Goal: Task Accomplishment & Management: Manage account settings

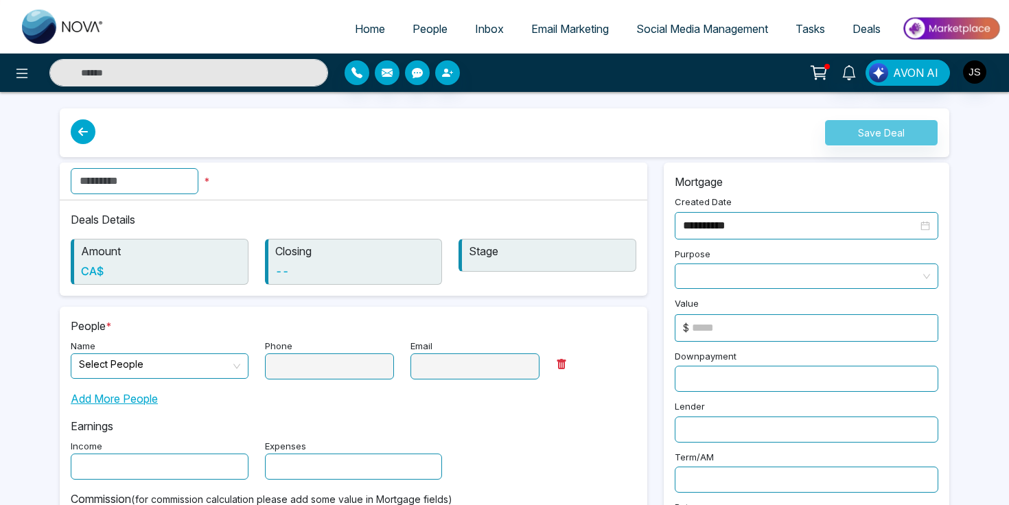
click at [424, 30] on span "People" at bounding box center [429, 29] width 35 height 14
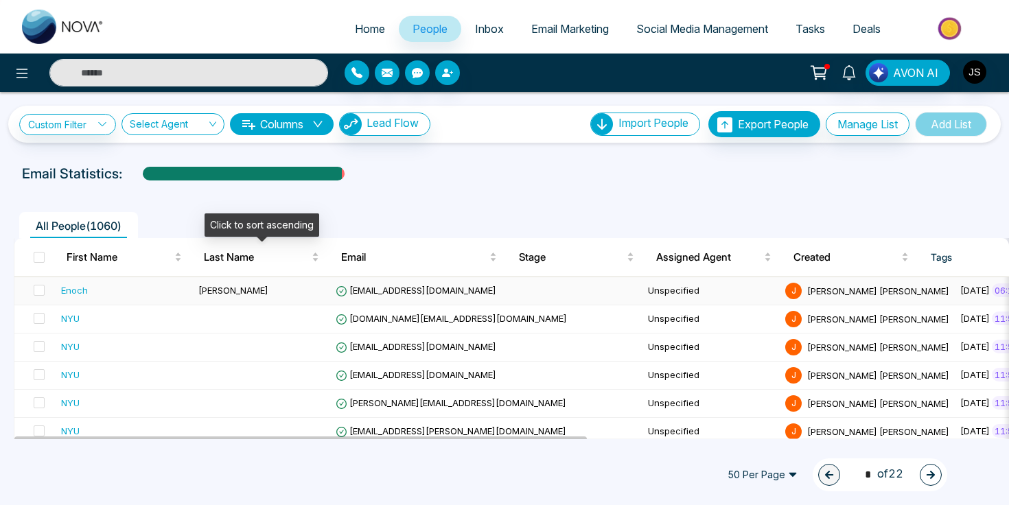
click at [244, 294] on td "[PERSON_NAME]" at bounding box center [261, 291] width 137 height 28
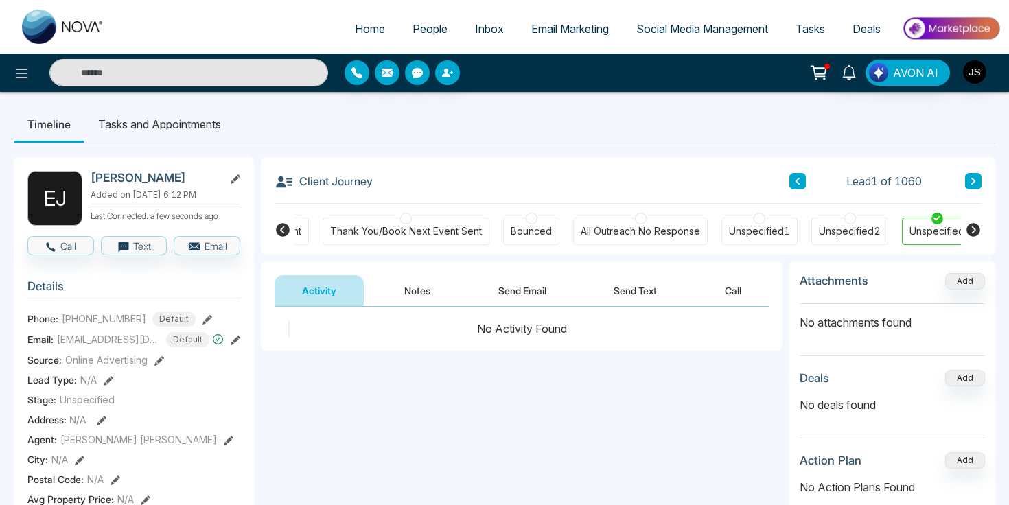
click at [394, 283] on button "Notes" at bounding box center [417, 290] width 81 height 31
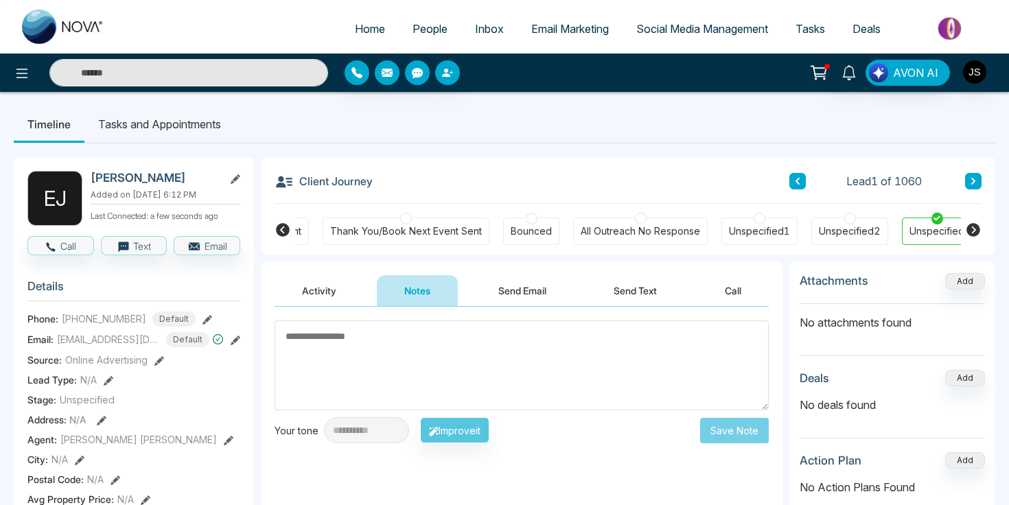
click at [386, 364] on textarea at bounding box center [521, 365] width 494 height 90
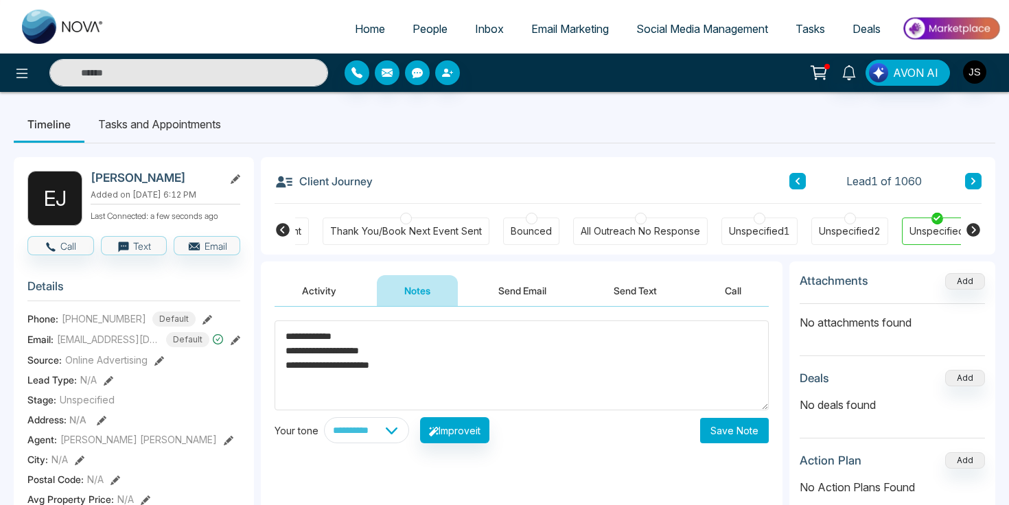
scroll to position [1, 0]
click at [281, 232] on icon at bounding box center [283, 229] width 14 height 14
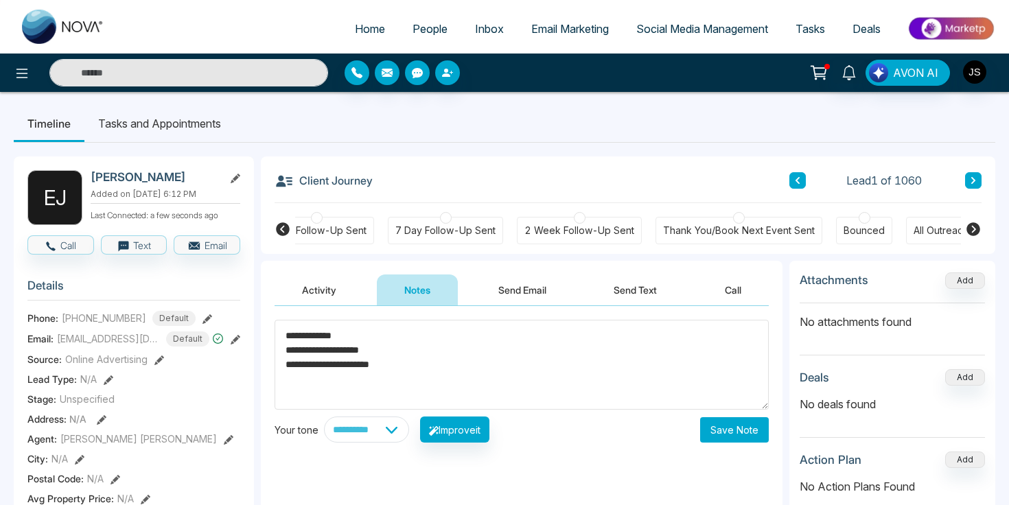
click at [281, 232] on icon at bounding box center [283, 229] width 14 height 14
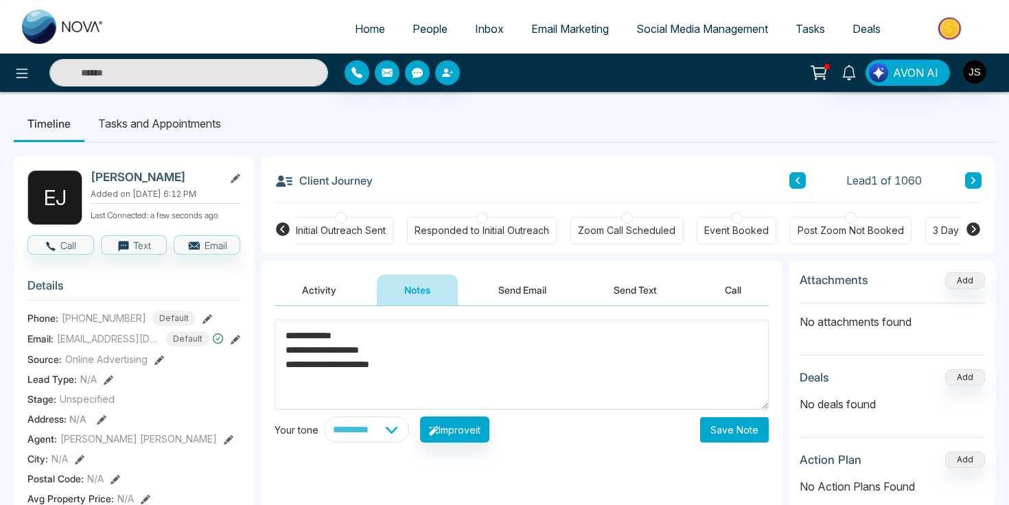
click at [348, 232] on div "Initial Outreach Sent" at bounding box center [341, 231] width 90 height 14
click at [480, 236] on div "Responded to Initial Outreach" at bounding box center [481, 231] width 134 height 14
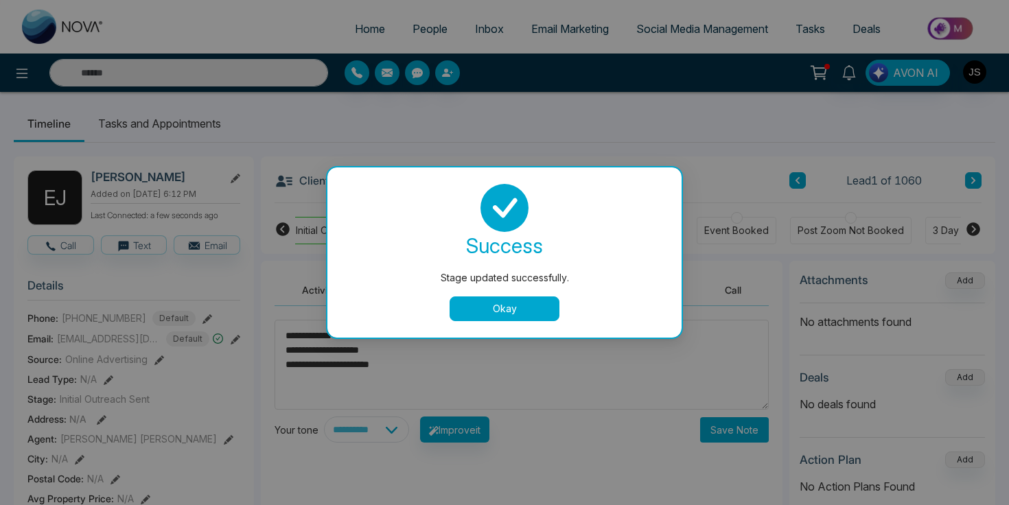
click at [486, 305] on button "Okay" at bounding box center [504, 308] width 110 height 25
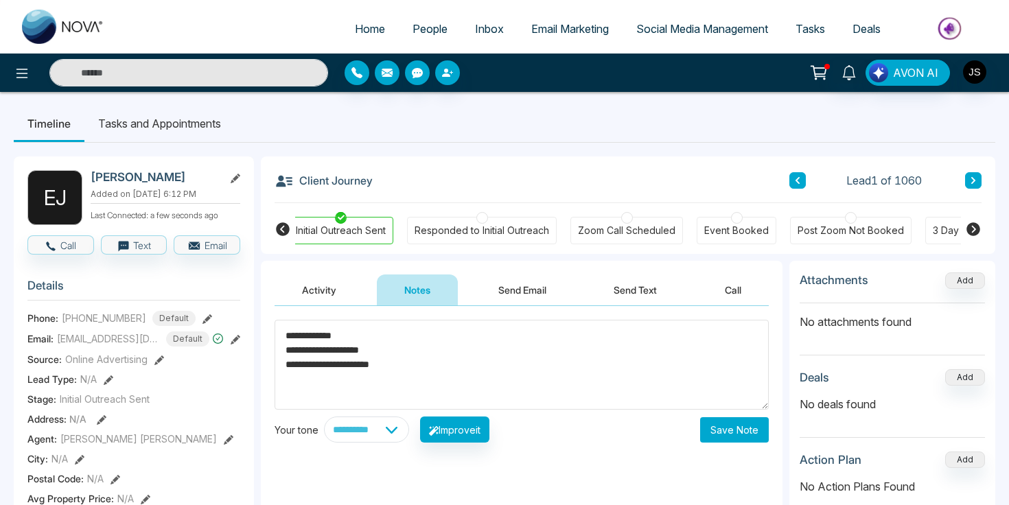
click at [482, 219] on div at bounding box center [482, 218] width 12 height 12
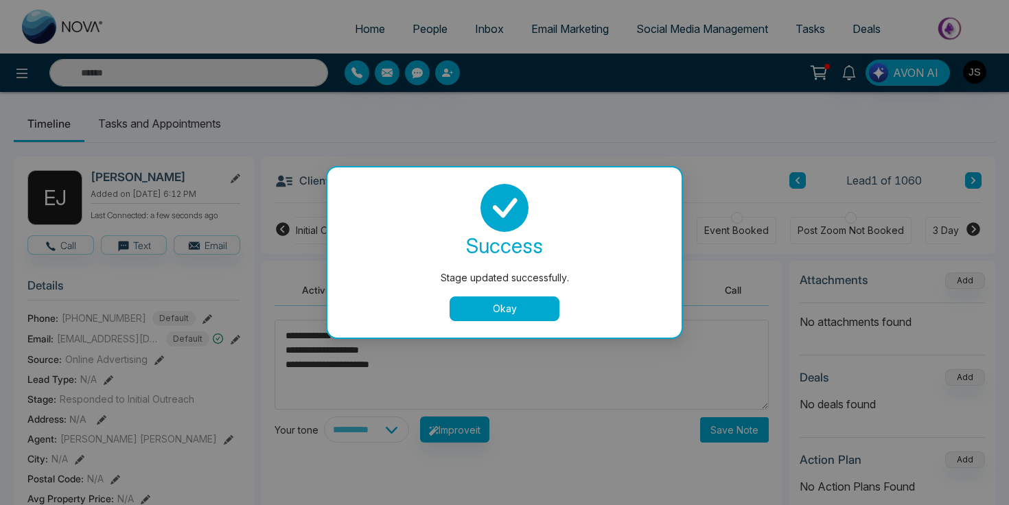
click at [486, 302] on button "Okay" at bounding box center [504, 308] width 110 height 25
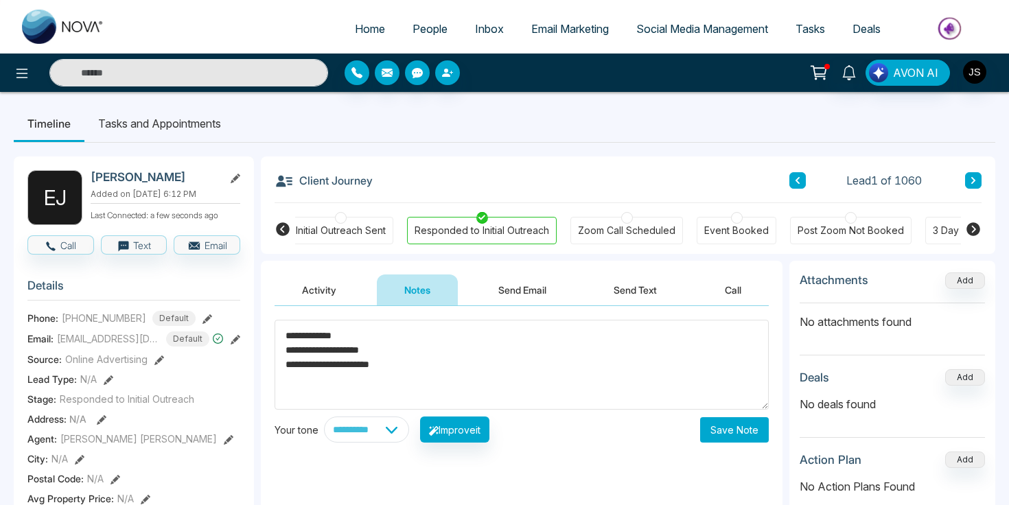
click at [736, 222] on div at bounding box center [737, 218] width 12 height 12
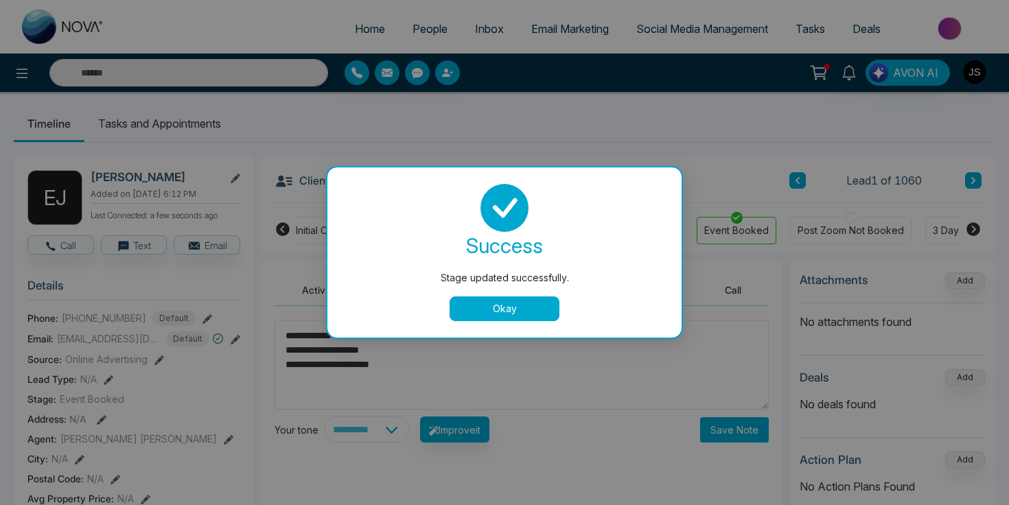
click at [529, 307] on button "Okay" at bounding box center [504, 308] width 110 height 25
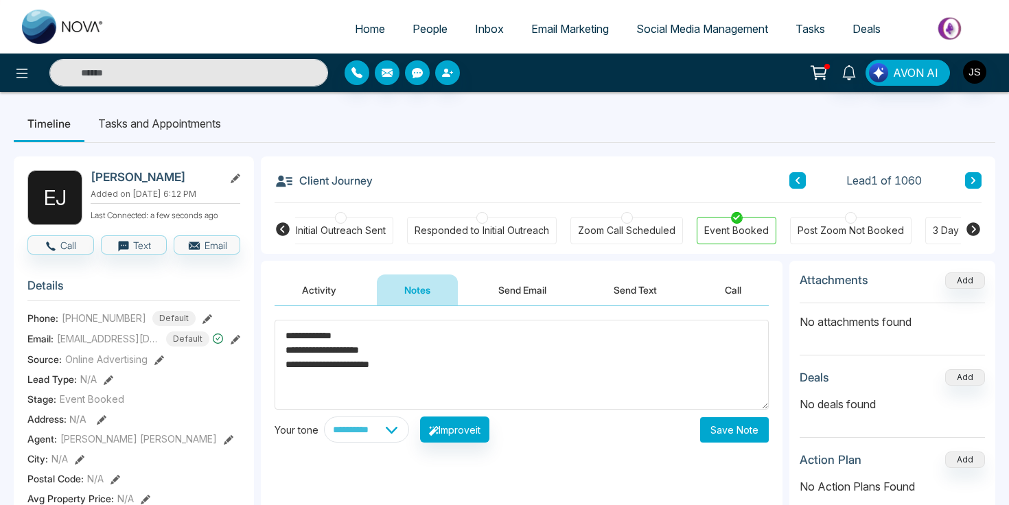
click at [489, 366] on textarea "**********" at bounding box center [521, 365] width 494 height 90
click at [973, 234] on icon at bounding box center [973, 229] width 14 height 14
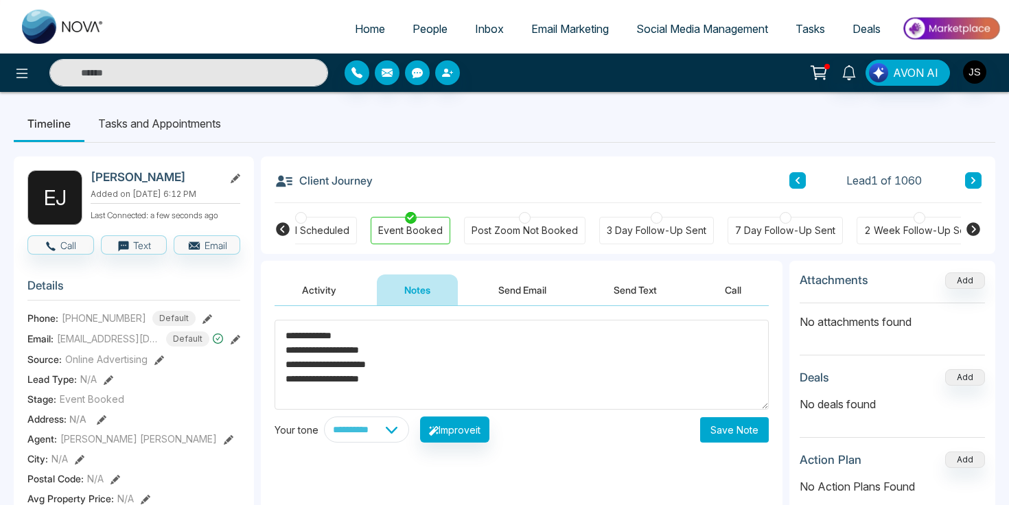
scroll to position [0, 414]
click at [976, 234] on icon at bounding box center [973, 229] width 14 height 14
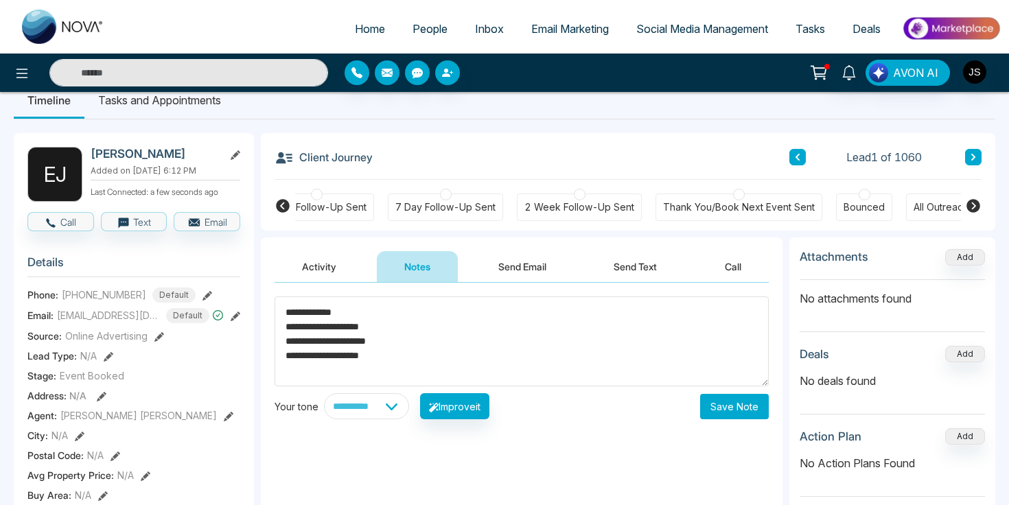
scroll to position [27, 0]
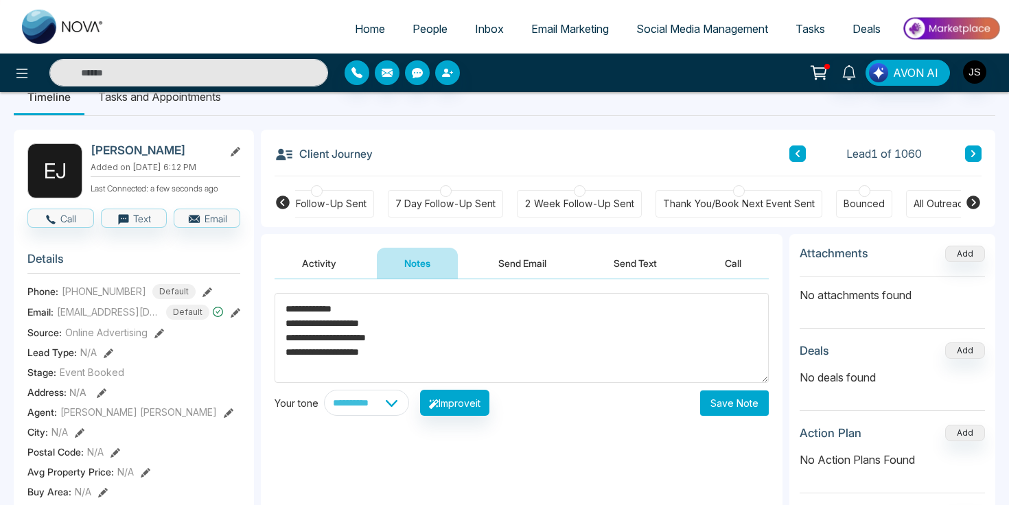
click at [288, 310] on textarea "**********" at bounding box center [521, 338] width 494 height 90
click at [355, 335] on textarea "**********" at bounding box center [521, 338] width 494 height 90
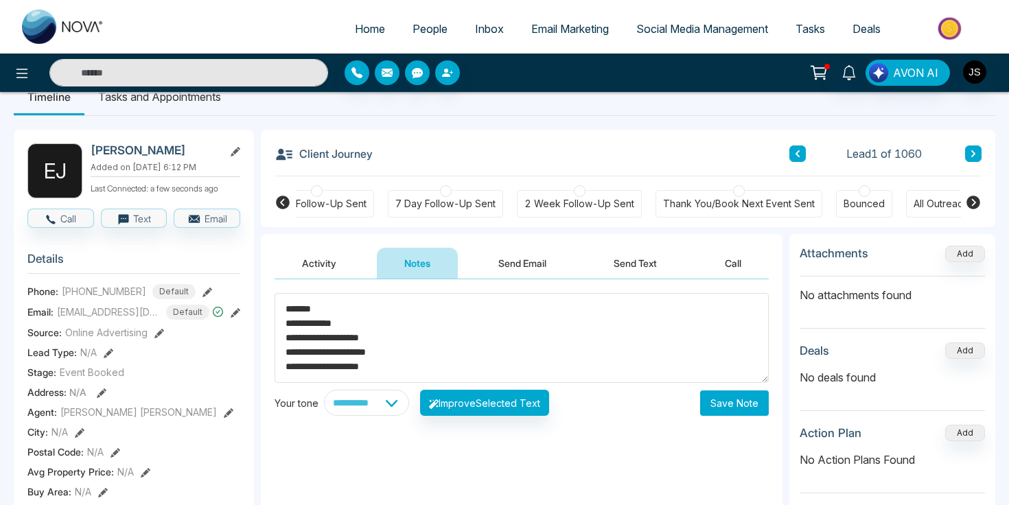
drag, startPoint x: 409, startPoint y: 338, endPoint x: 334, endPoint y: 338, distance: 74.8
click at [334, 338] on textarea "**********" at bounding box center [521, 338] width 494 height 90
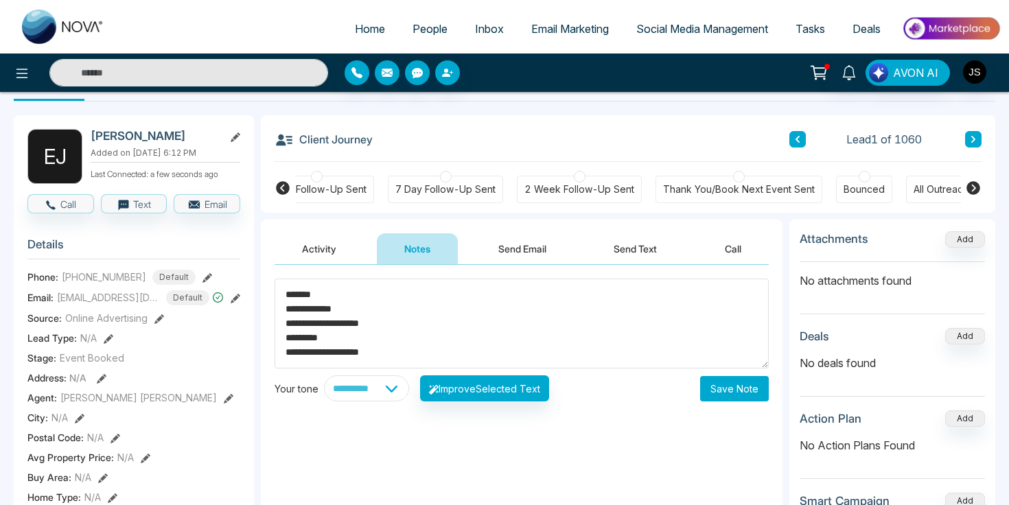
scroll to position [38, 0]
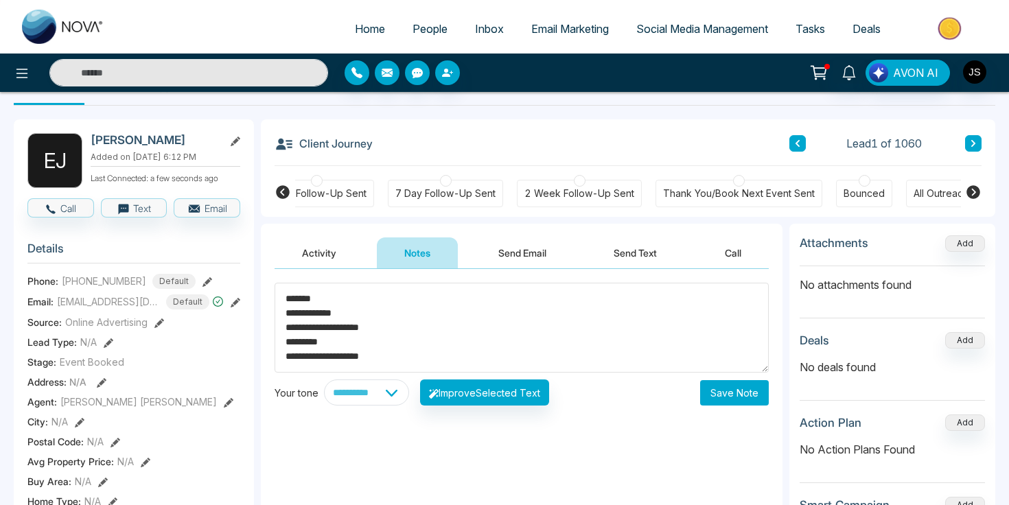
click at [327, 344] on textarea "**********" at bounding box center [521, 328] width 494 height 90
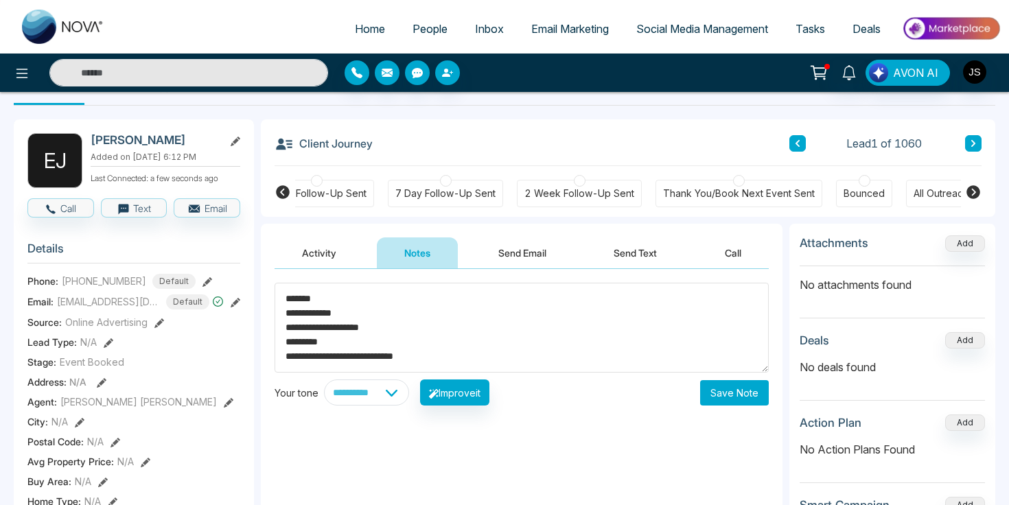
click at [311, 343] on textarea "**********" at bounding box center [521, 328] width 494 height 90
click at [357, 344] on textarea "**********" at bounding box center [521, 328] width 494 height 90
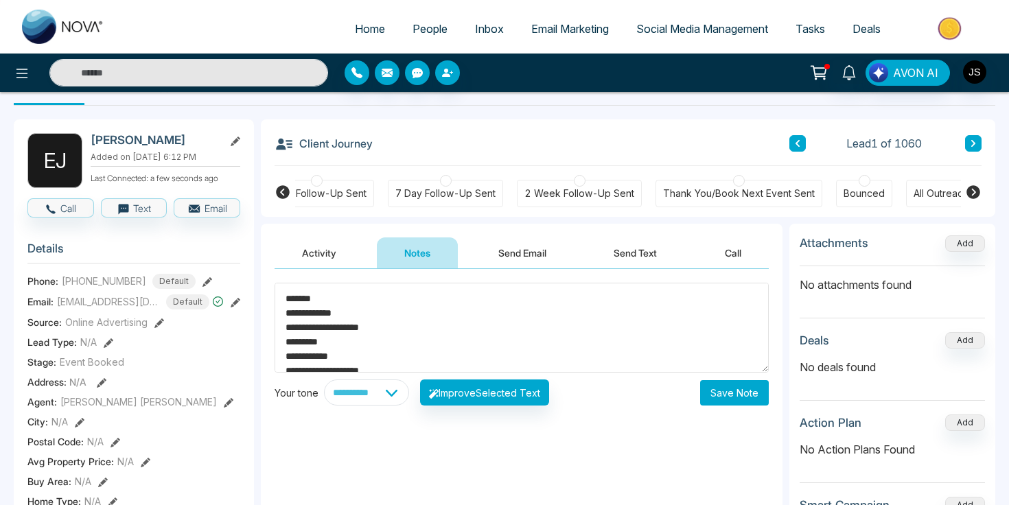
click at [355, 309] on textarea "**********" at bounding box center [521, 328] width 494 height 90
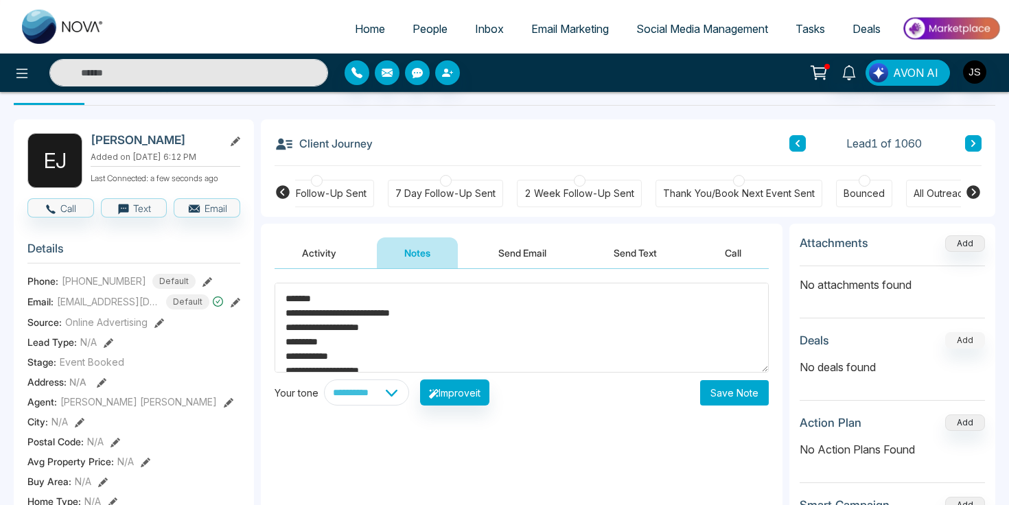
type textarea "**********"
click at [954, 347] on button "Add" at bounding box center [965, 340] width 40 height 16
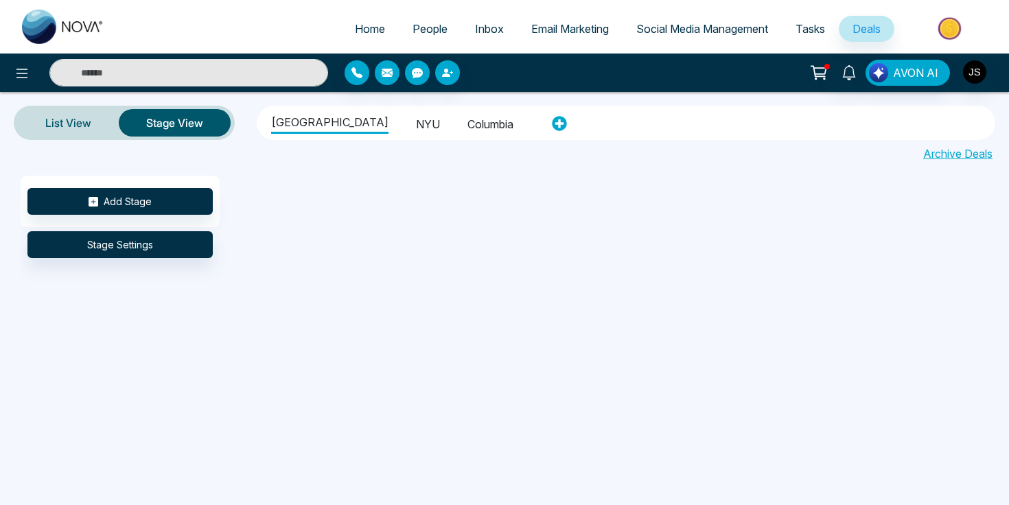
click at [416, 126] on li "NYU" at bounding box center [428, 121] width 24 height 23
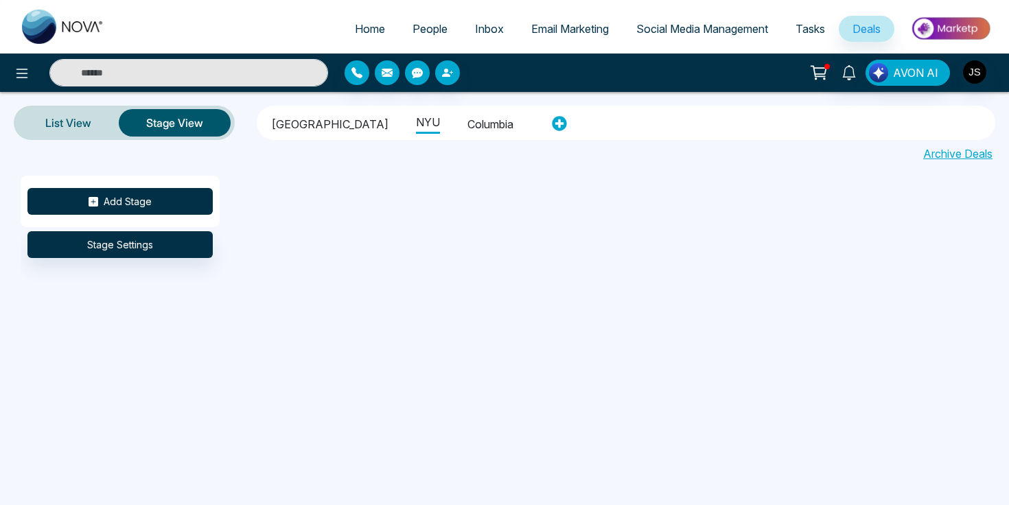
click at [159, 200] on button "Add Stage" at bounding box center [119, 201] width 185 height 27
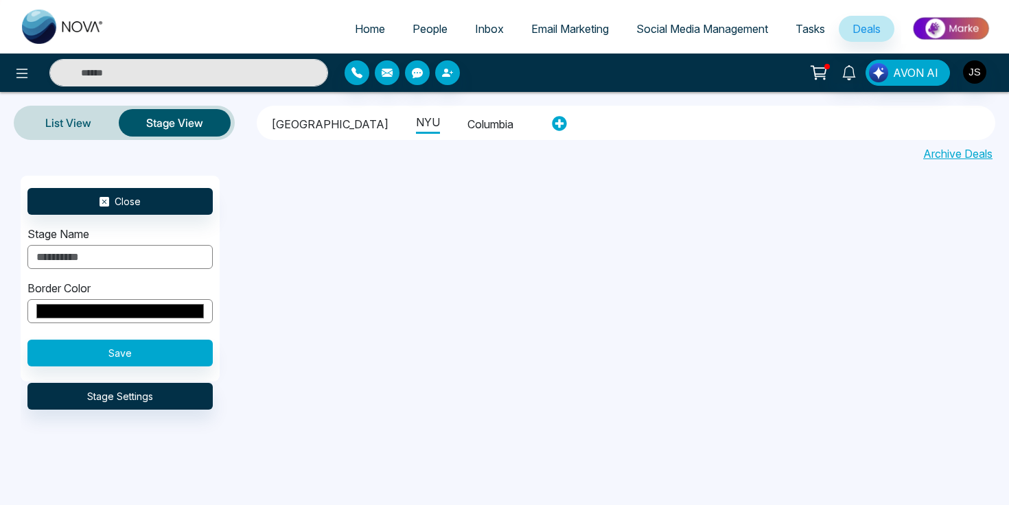
click at [134, 259] on input "text" at bounding box center [119, 257] width 185 height 24
type input "*****"
click at [143, 350] on button "Save" at bounding box center [119, 353] width 185 height 27
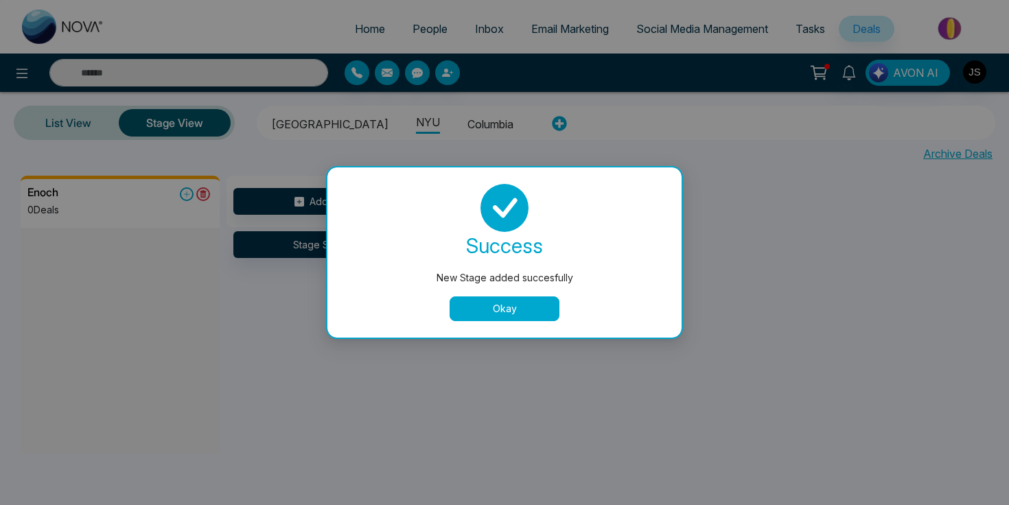
click at [526, 301] on button "Okay" at bounding box center [504, 308] width 110 height 25
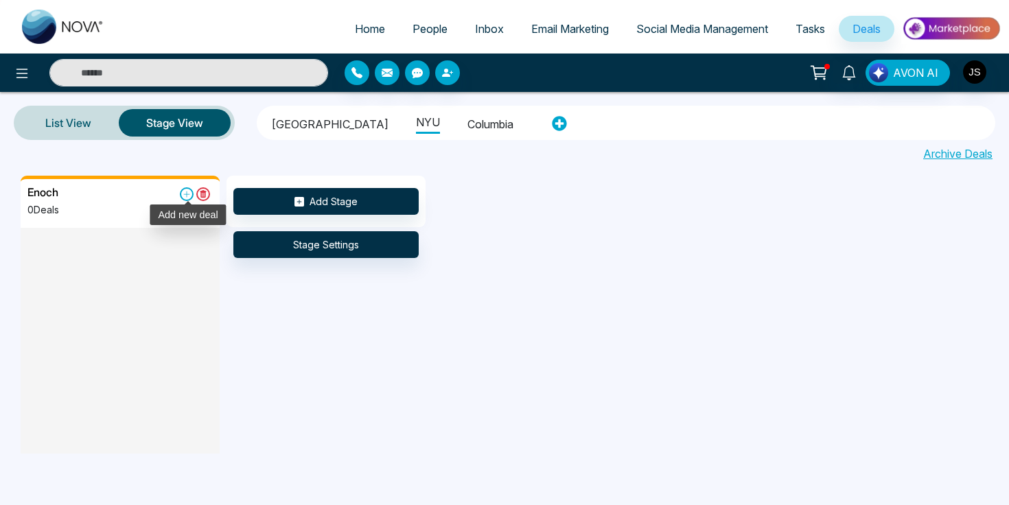
click at [185, 193] on icon at bounding box center [187, 194] width 14 height 14
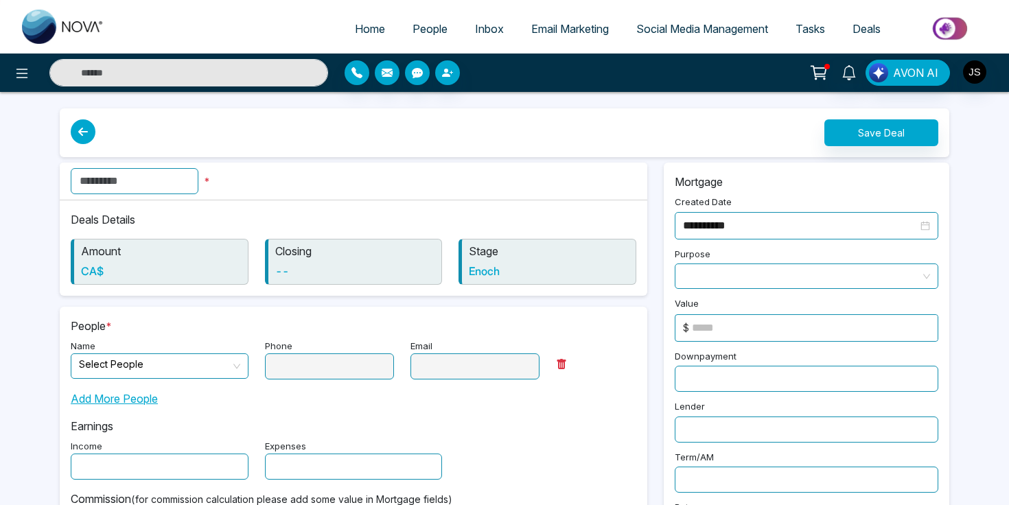
click at [488, 274] on h6 "Enoch" at bounding box center [549, 271] width 160 height 13
click at [104, 191] on input "text" at bounding box center [135, 181] width 128 height 26
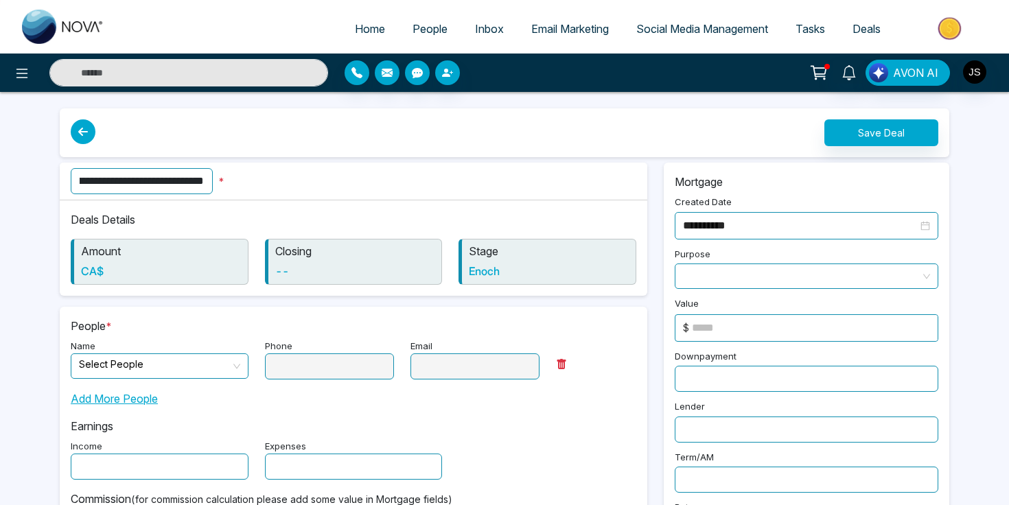
type input "**********"
click at [408, 219] on p "Deals Details" at bounding box center [353, 219] width 565 height 16
click at [487, 277] on h6 "Enoch" at bounding box center [549, 271] width 160 height 13
click at [875, 130] on button "Save Deal" at bounding box center [881, 132] width 114 height 27
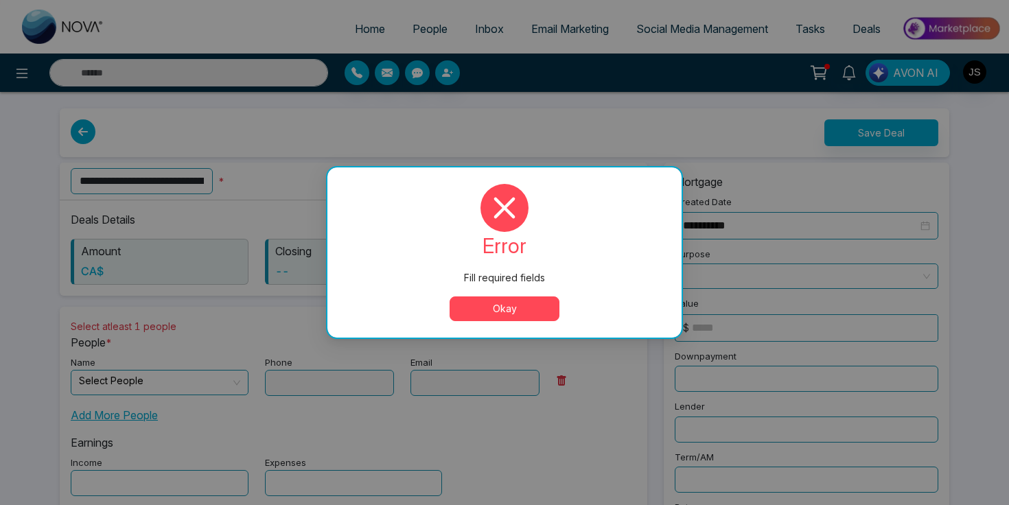
click at [515, 313] on button "Okay" at bounding box center [504, 308] width 110 height 25
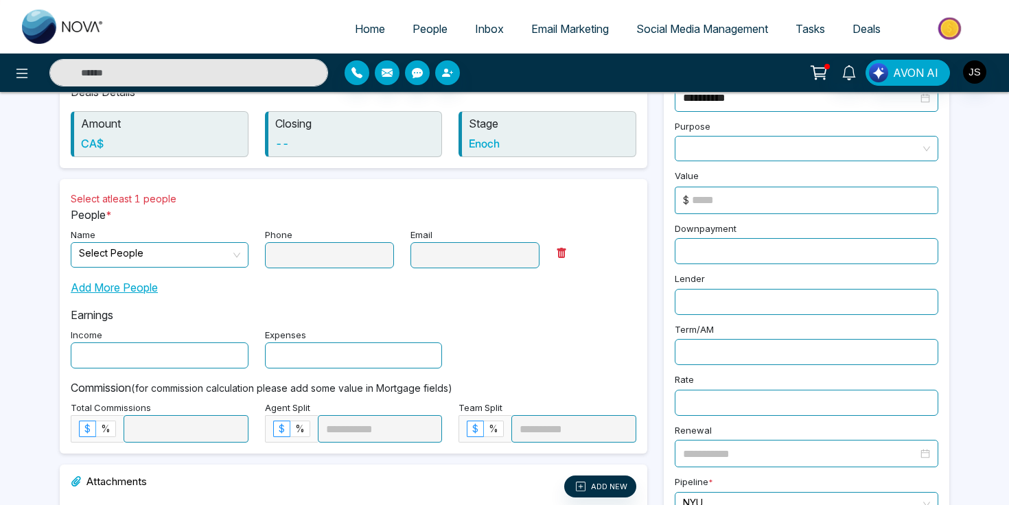
scroll to position [130, 0]
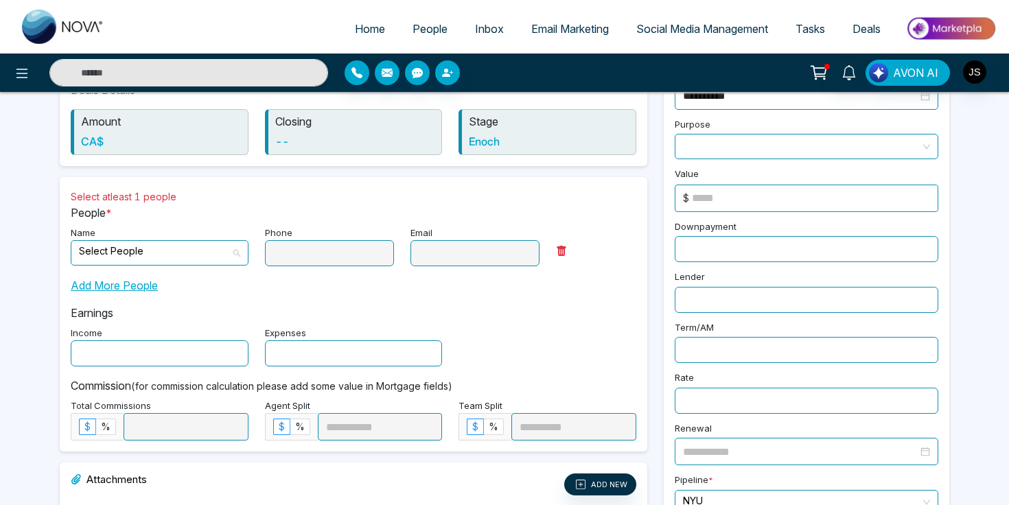
click at [233, 257] on div "Select People" at bounding box center [160, 252] width 178 height 25
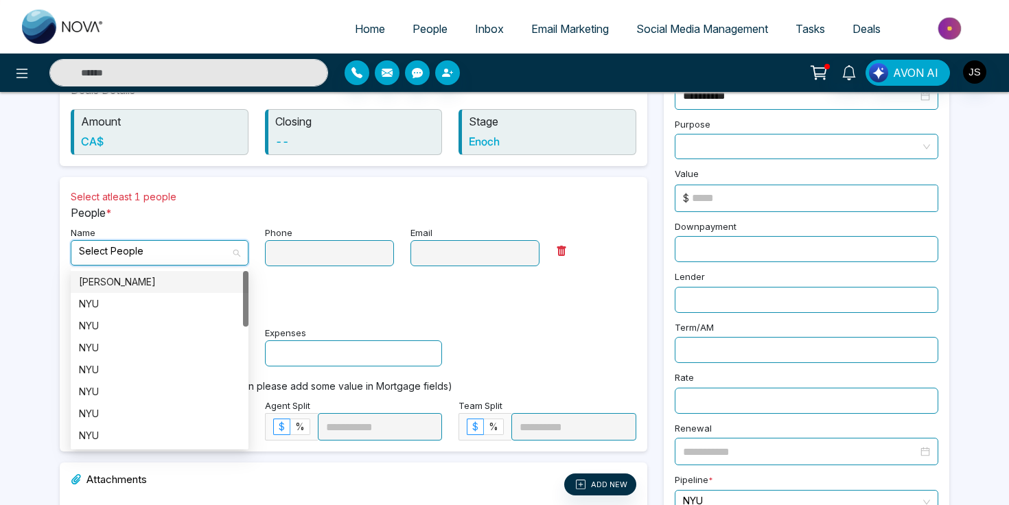
click at [206, 292] on div "[PERSON_NAME]" at bounding box center [160, 282] width 178 height 22
type input "**********"
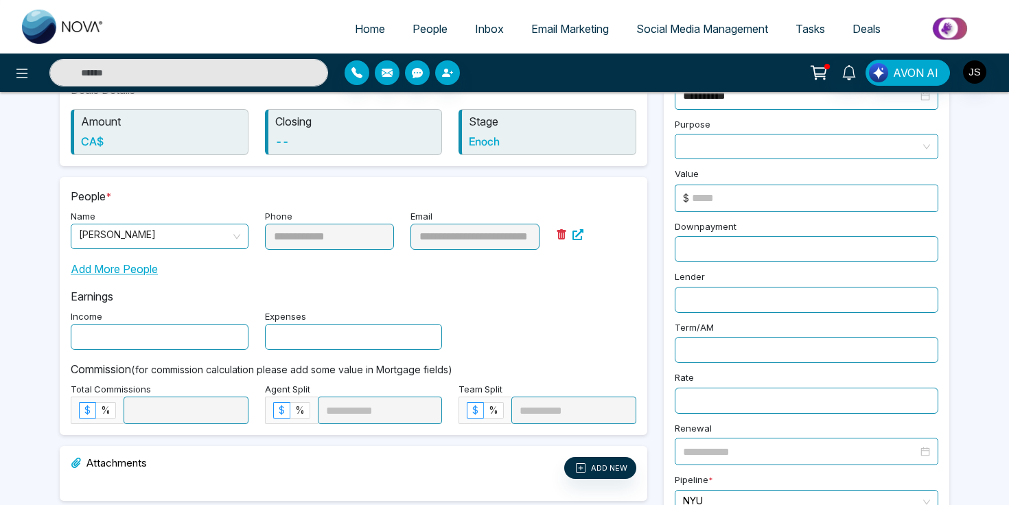
click at [99, 271] on span "Add More People" at bounding box center [114, 269] width 87 height 16
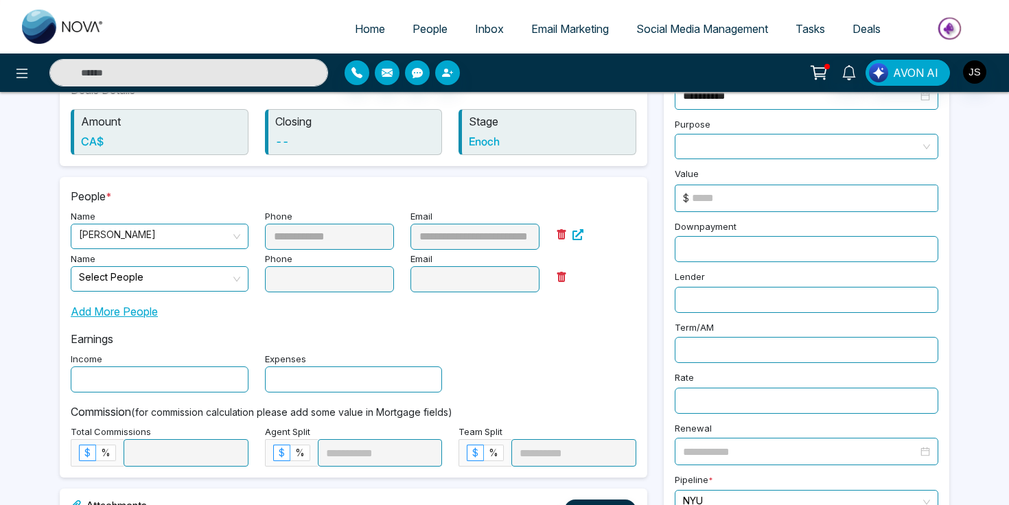
click at [117, 288] on span at bounding box center [155, 279] width 152 height 24
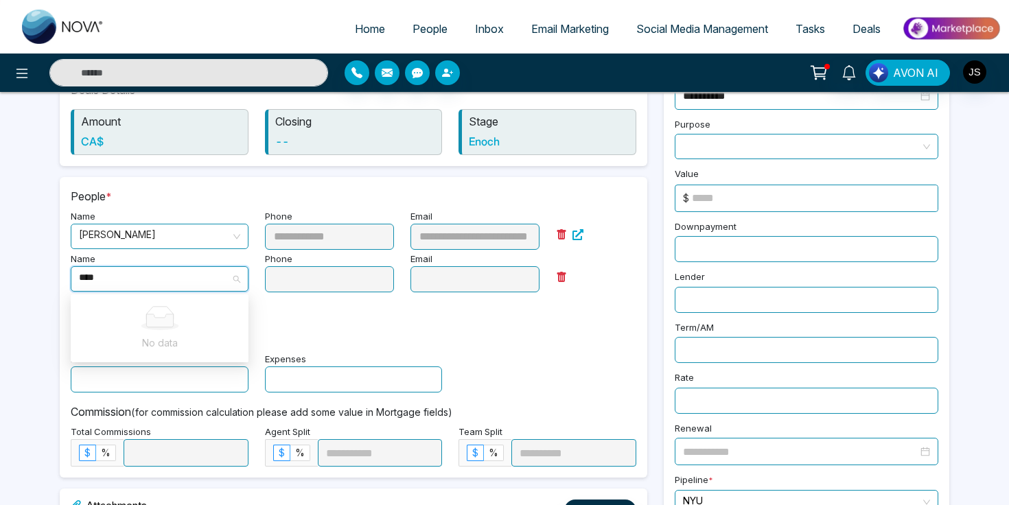
type input "****"
click at [42, 273] on div "**********" at bounding box center [504, 290] width 1009 height 841
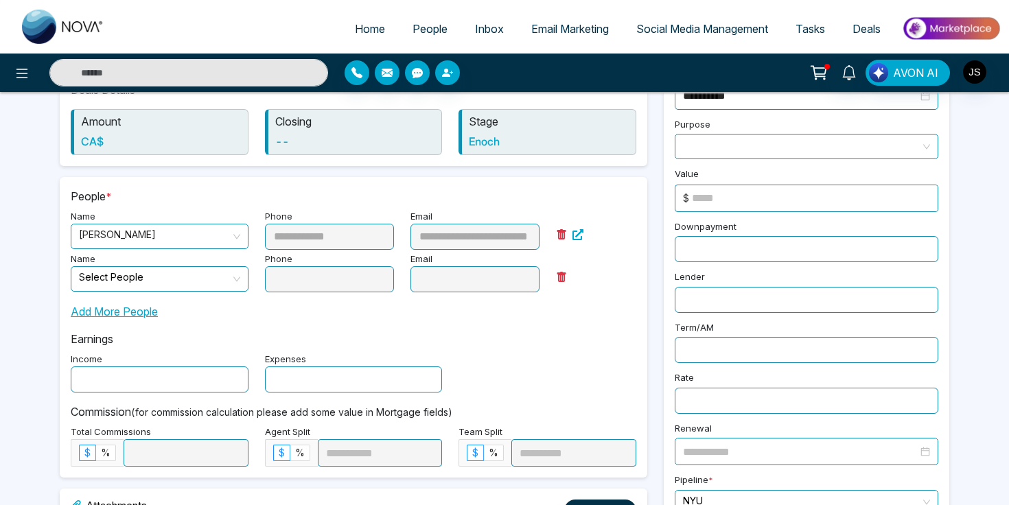
click at [333, 284] on div "Phone" at bounding box center [329, 271] width 145 height 43
click at [231, 281] on div "Select People" at bounding box center [160, 278] width 178 height 25
click at [150, 278] on input "search" at bounding box center [155, 277] width 152 height 21
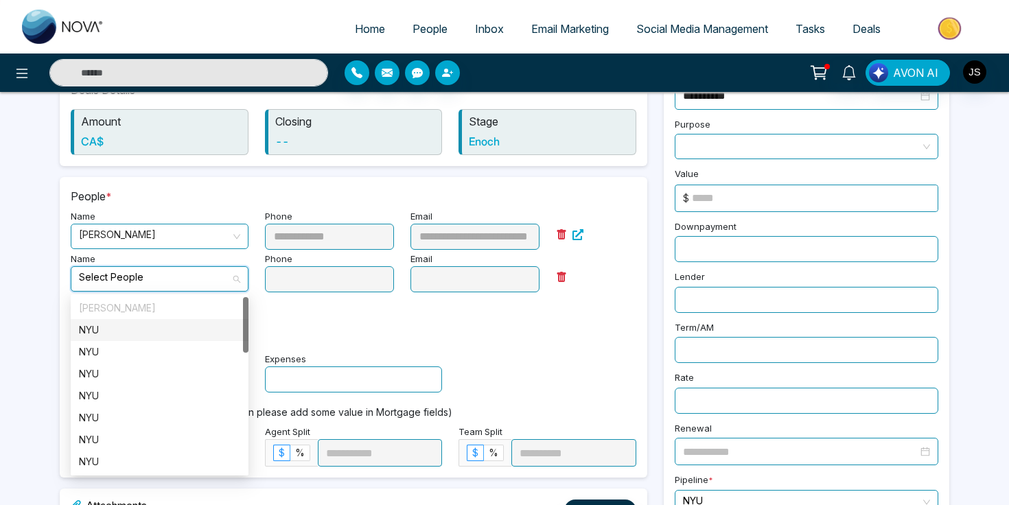
paste input "**********"
type input "**********"
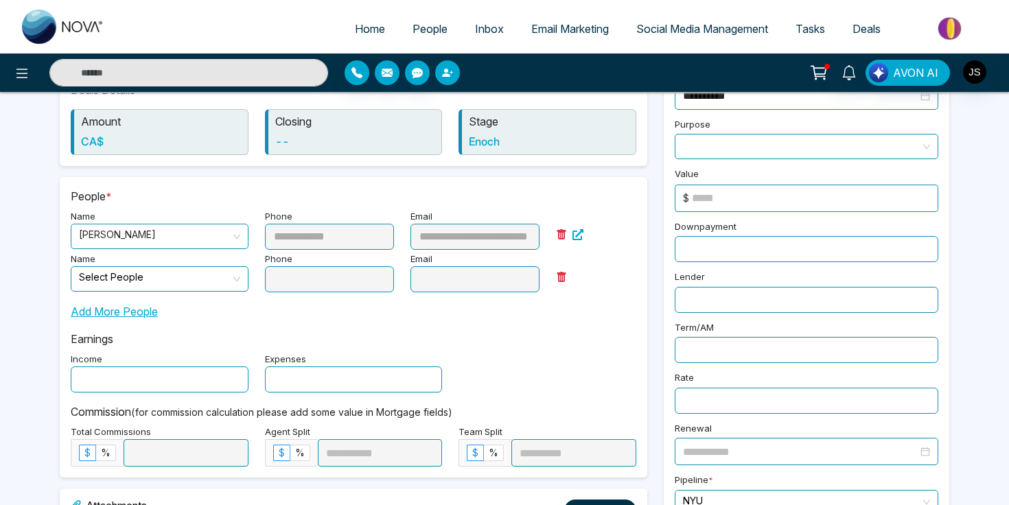
click at [445, 73] on icon "button" at bounding box center [446, 73] width 8 height 8
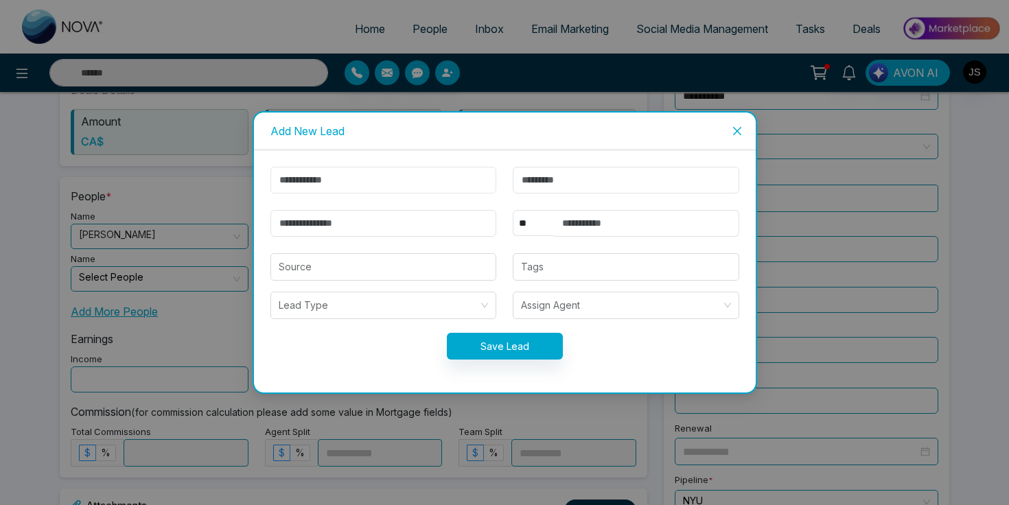
click at [376, 175] on input "text" at bounding box center [383, 180] width 226 height 27
type input "****"
click at [556, 188] on input "text" at bounding box center [626, 180] width 226 height 27
type input "*****"
click at [438, 223] on input "email" at bounding box center [383, 223] width 226 height 27
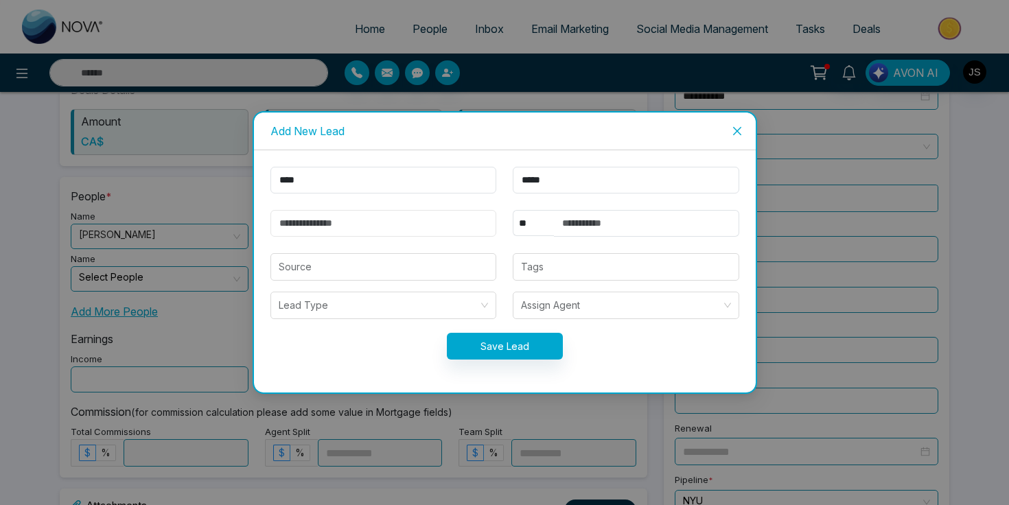
paste input "**********"
type input "**********"
click at [554, 223] on input "text" at bounding box center [646, 223] width 185 height 27
type input "**********"
click at [449, 262] on input "search" at bounding box center [384, 267] width 210 height 26
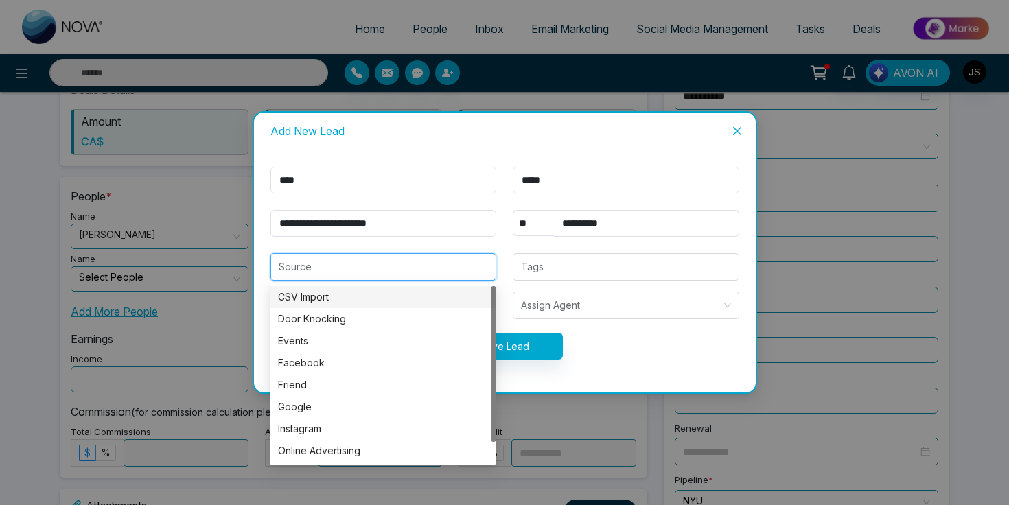
click at [609, 333] on div "Save Lead" at bounding box center [504, 346] width 485 height 27
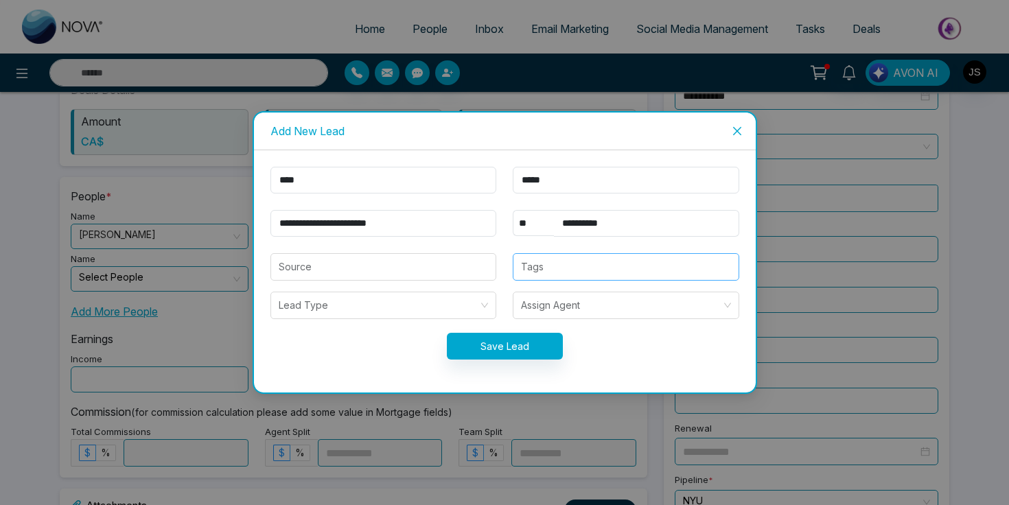
click at [550, 270] on div at bounding box center [626, 267] width 218 height 16
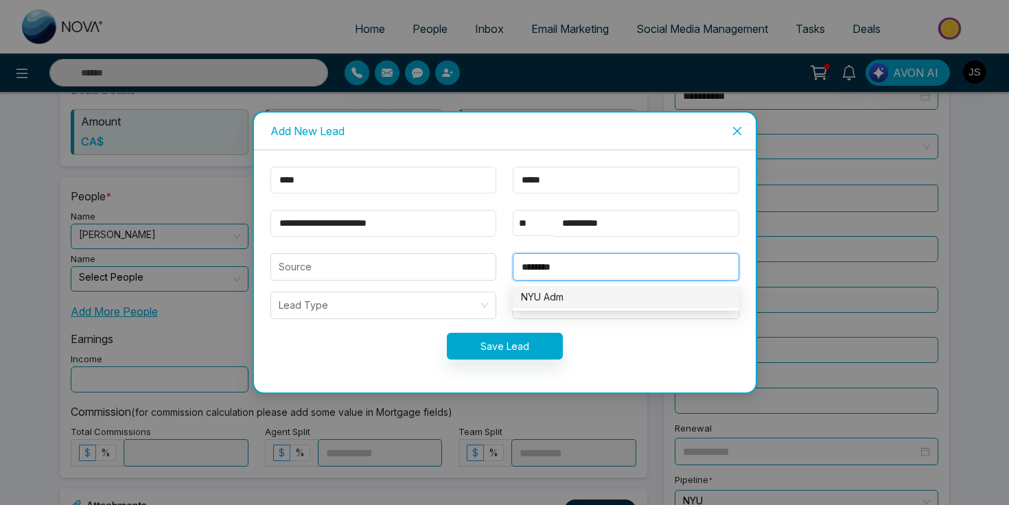
type input "*********"
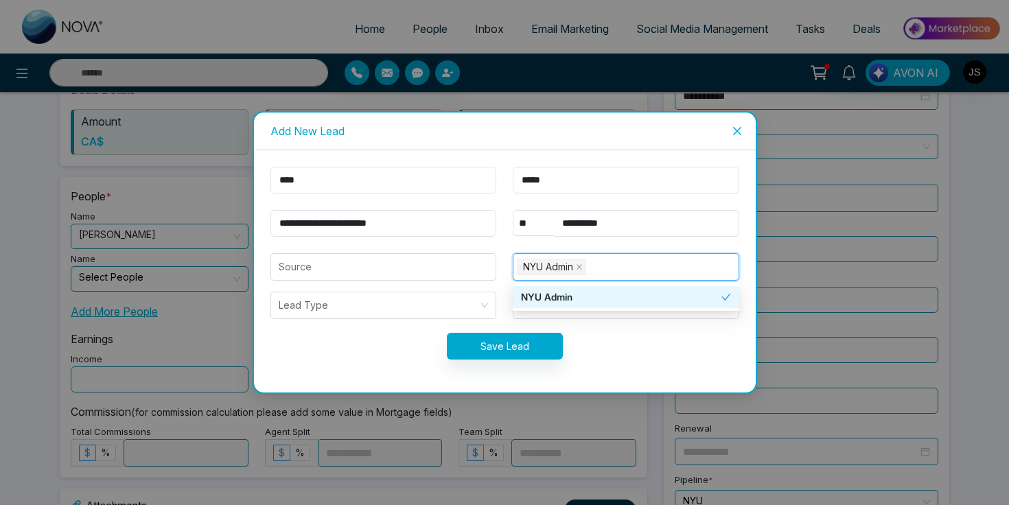
click at [582, 349] on div "Save Lead" at bounding box center [504, 346] width 485 height 27
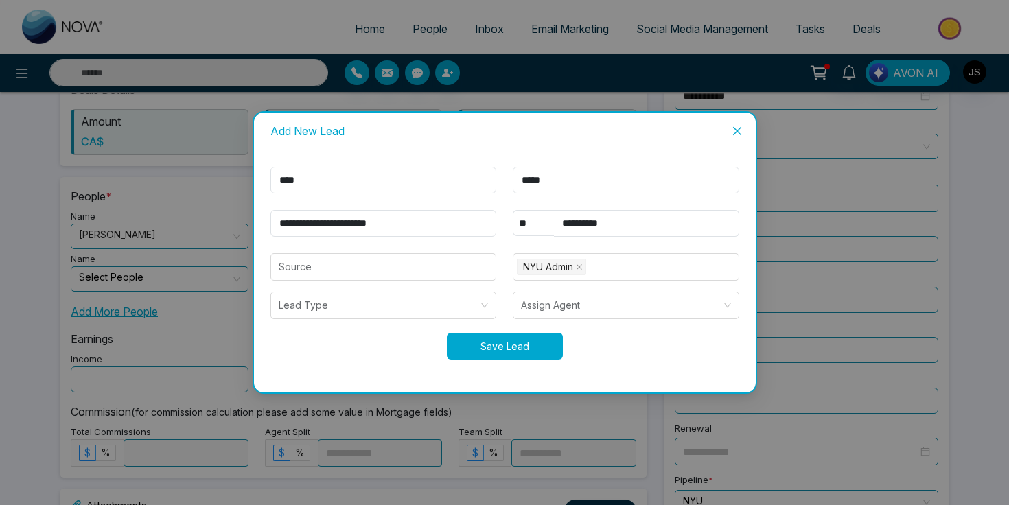
click at [524, 349] on button "Save Lead" at bounding box center [505, 346] width 116 height 27
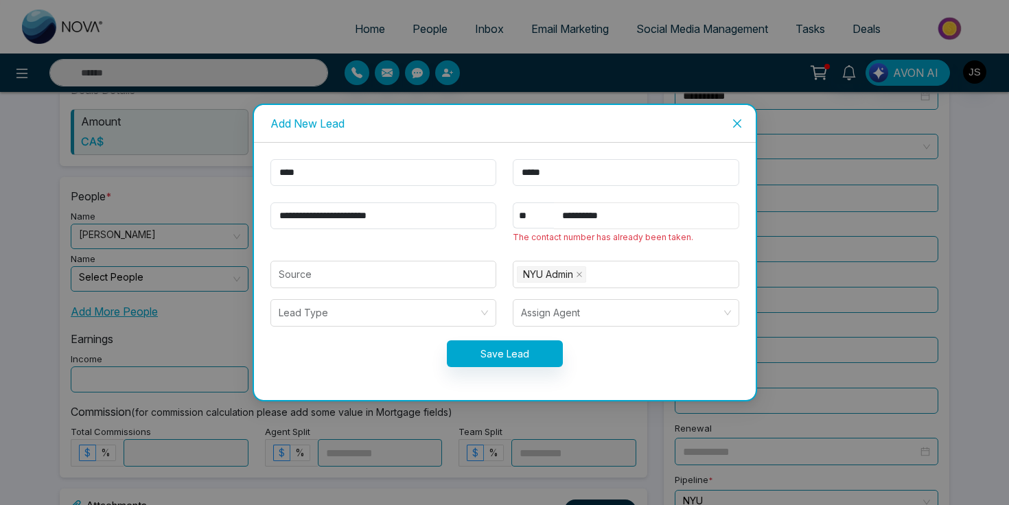
click at [618, 213] on input "**********" at bounding box center [646, 215] width 185 height 27
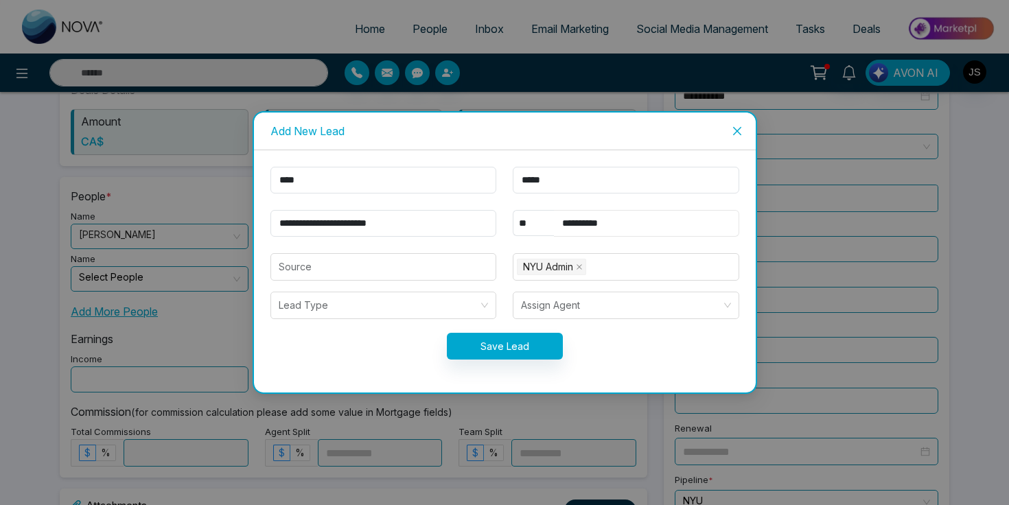
type input "**********"
click at [638, 343] on div "Save Lead" at bounding box center [504, 346] width 485 height 27
click at [559, 343] on button "Save Lead" at bounding box center [505, 346] width 116 height 27
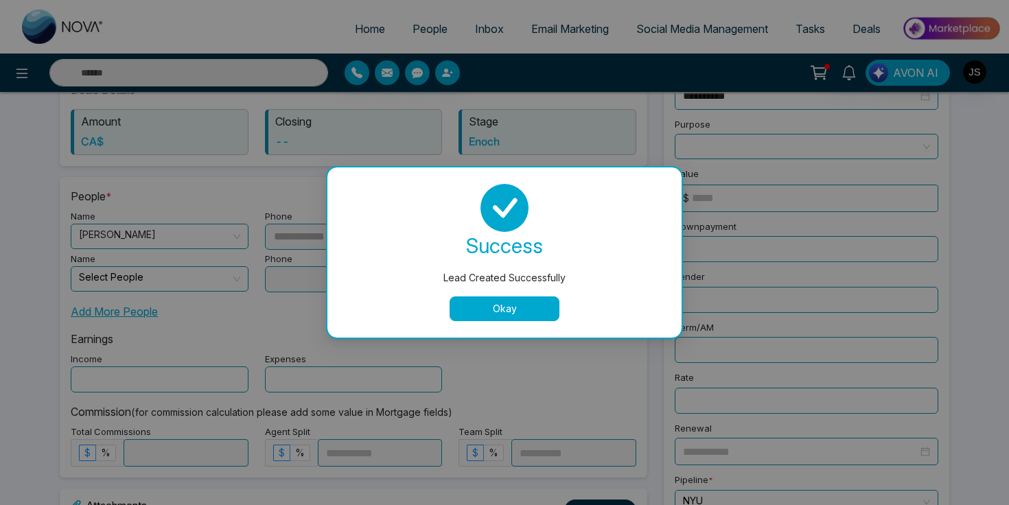
click at [523, 312] on button "Okay" at bounding box center [504, 308] width 110 height 25
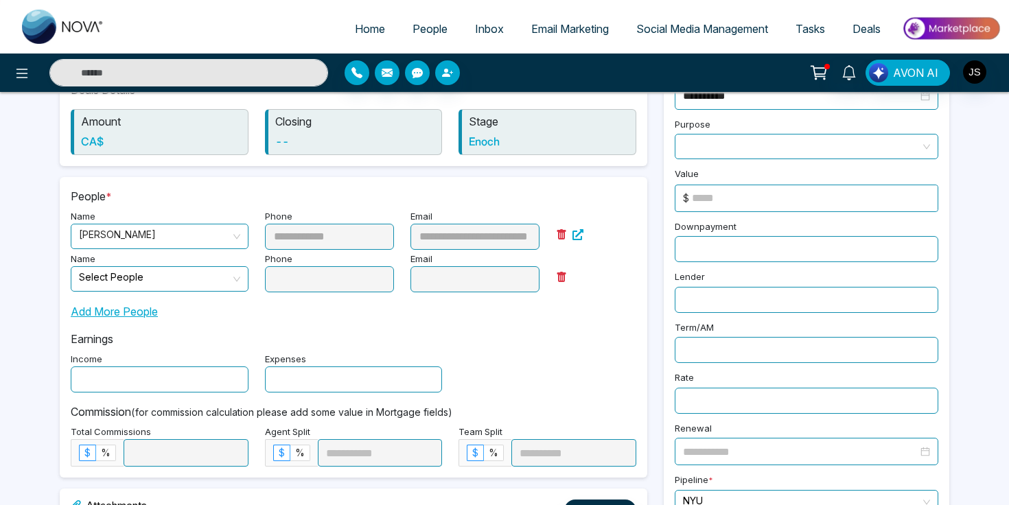
click at [203, 288] on span at bounding box center [155, 279] width 152 height 24
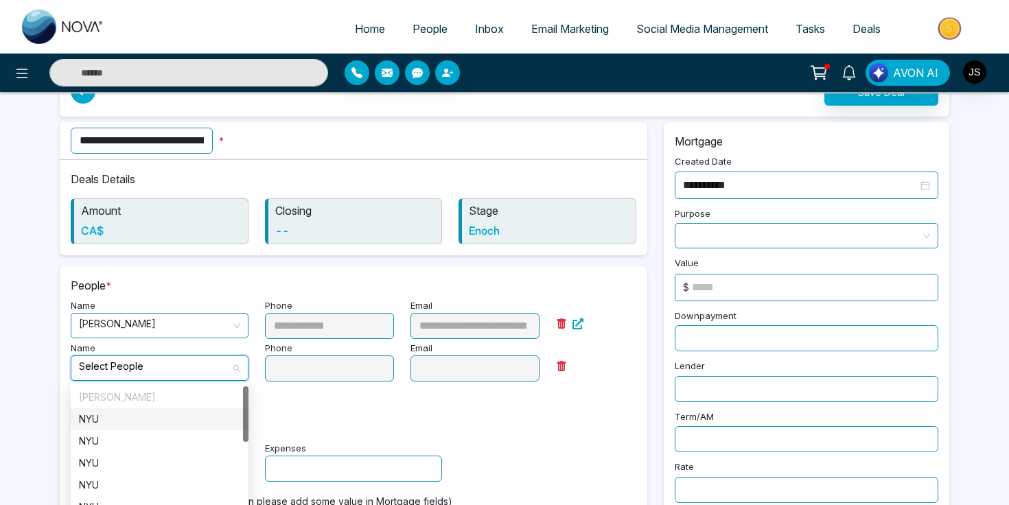
scroll to position [0, 0]
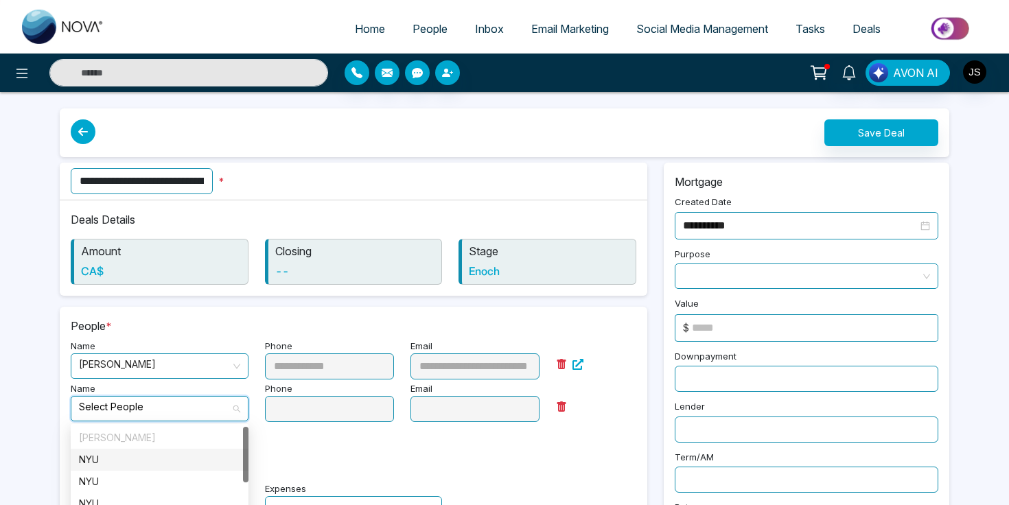
click at [130, 416] on input "search" at bounding box center [155, 407] width 152 height 21
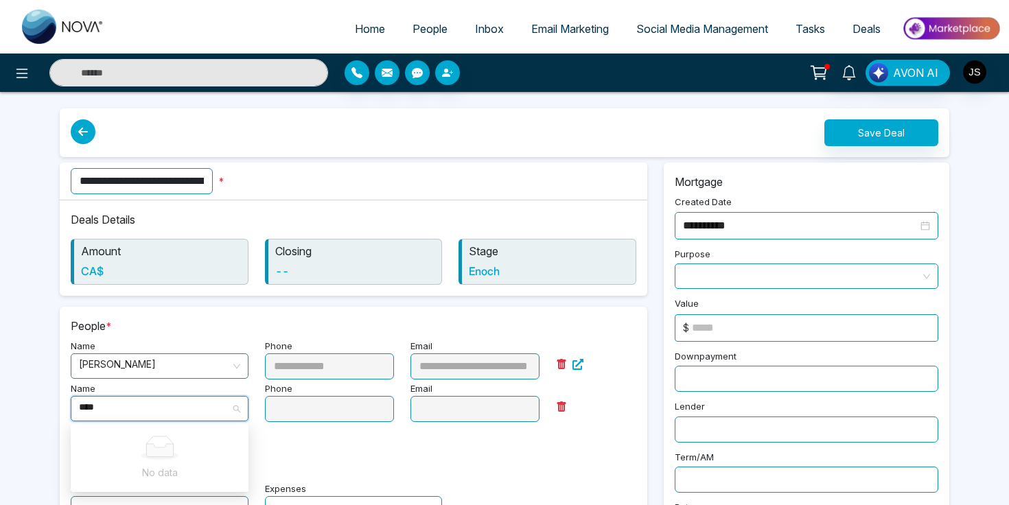
type input "****"
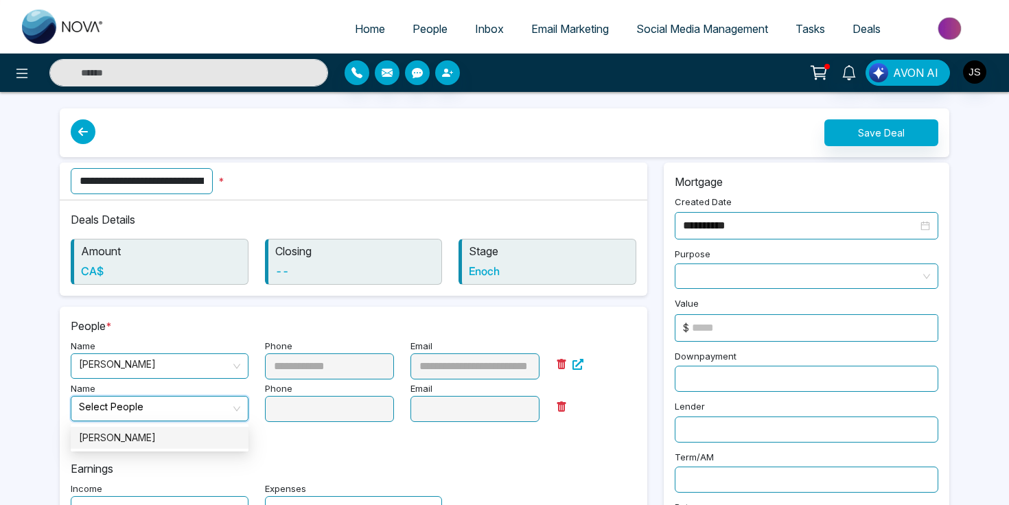
click at [62, 409] on div "Name Select People" at bounding box center [159, 400] width 194 height 43
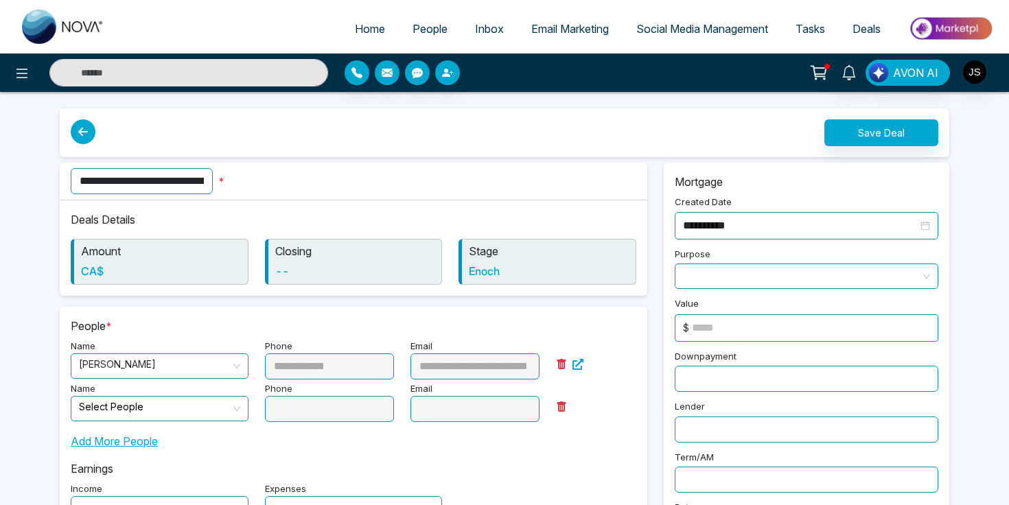
click at [86, 411] on input "search" at bounding box center [155, 407] width 152 height 21
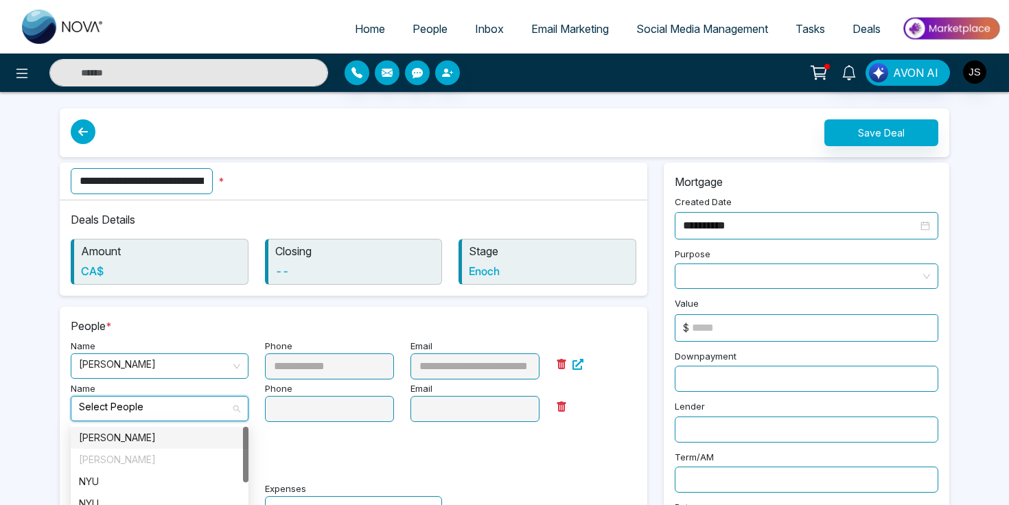
click at [106, 435] on div "[PERSON_NAME]" at bounding box center [159, 437] width 161 height 15
type input "**********"
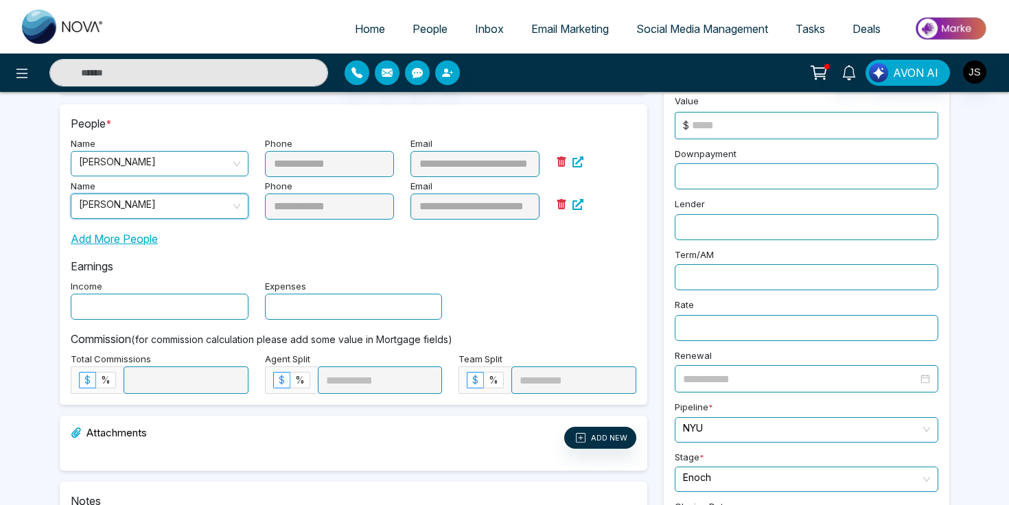
scroll to position [203, 0]
click at [220, 305] on input "text" at bounding box center [160, 306] width 178 height 26
type input "***"
click at [50, 325] on div "**********" at bounding box center [504, 217] width 1009 height 841
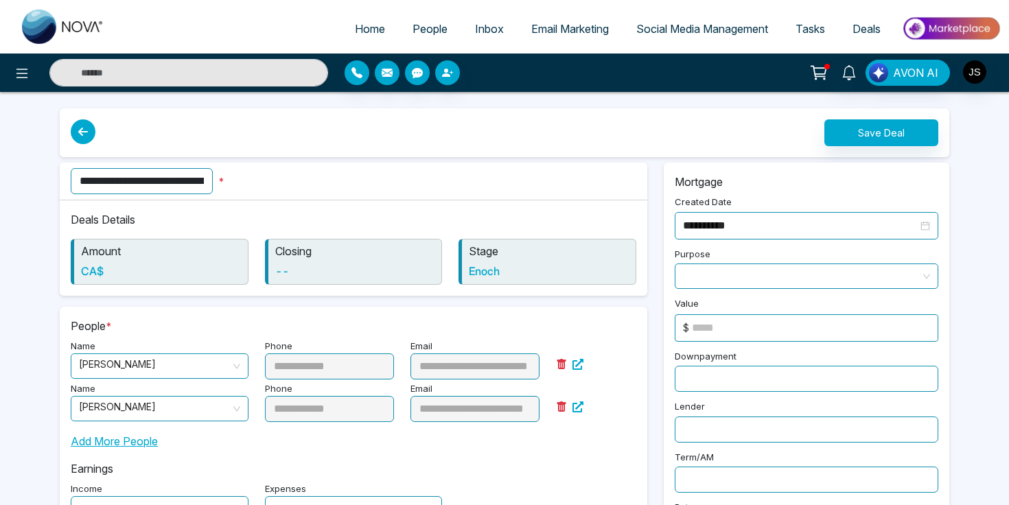
scroll to position [2, 0]
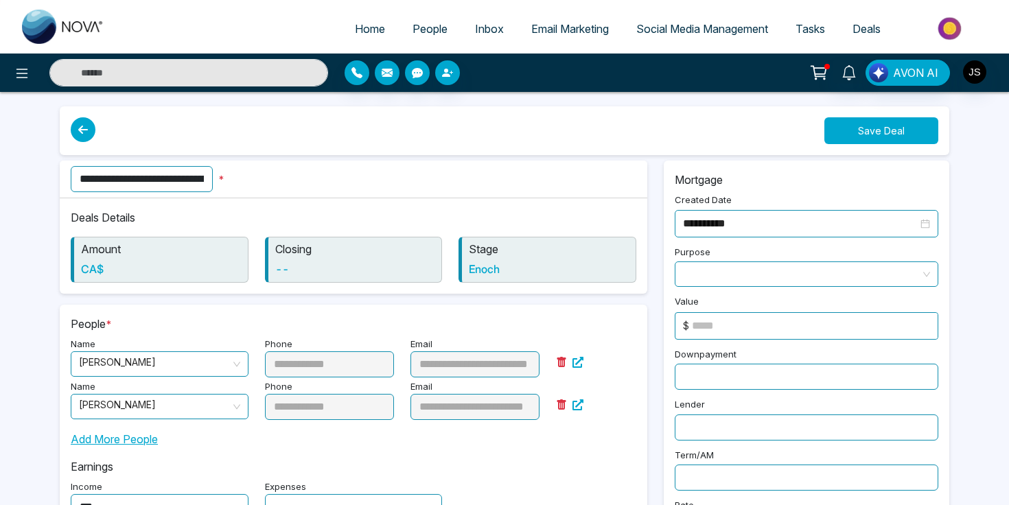
click at [908, 134] on button "Save Deal" at bounding box center [881, 130] width 114 height 27
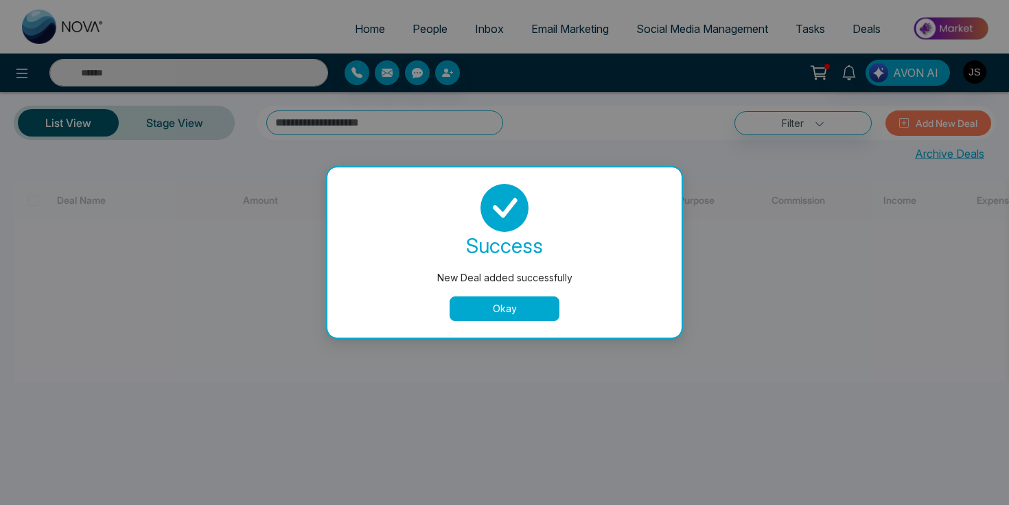
click at [543, 313] on button "Okay" at bounding box center [504, 308] width 110 height 25
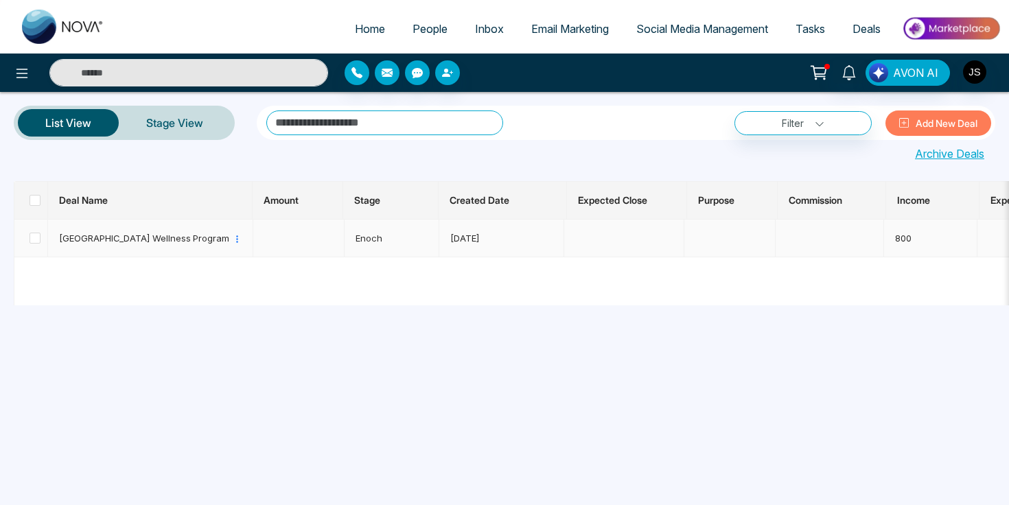
click at [374, 242] on span "Enoch" at bounding box center [368, 238] width 27 height 11
click at [372, 194] on span "Stage" at bounding box center [367, 200] width 26 height 12
click at [194, 128] on link "Stage View" at bounding box center [175, 122] width 112 height 33
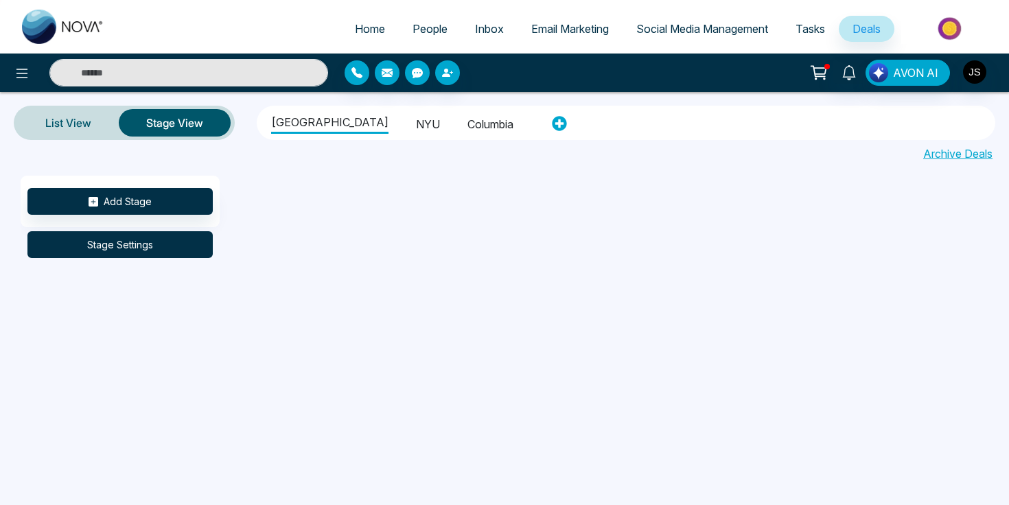
click at [159, 251] on button "Stage Settings" at bounding box center [119, 244] width 185 height 27
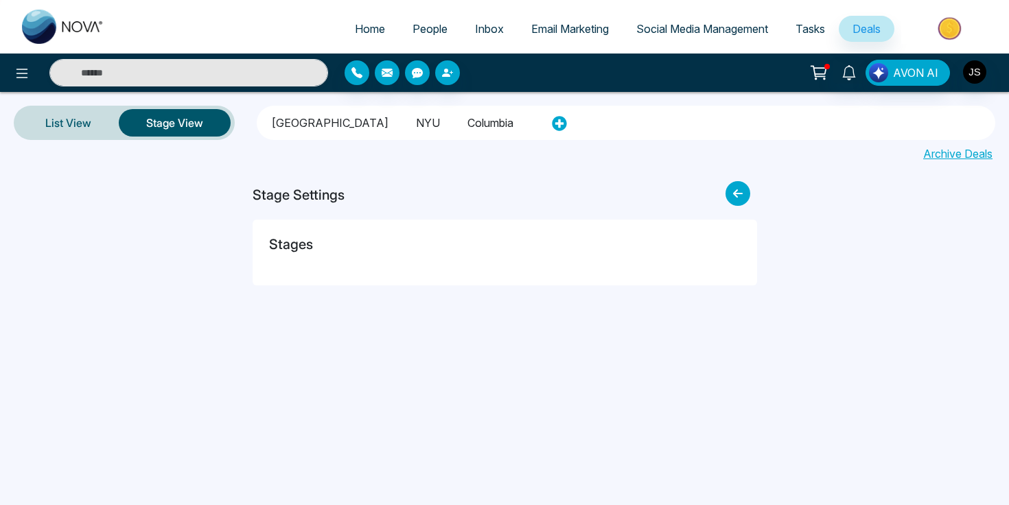
click at [283, 243] on h5 "Stages" at bounding box center [291, 244] width 44 height 16
click at [738, 198] on icon at bounding box center [737, 193] width 25 height 25
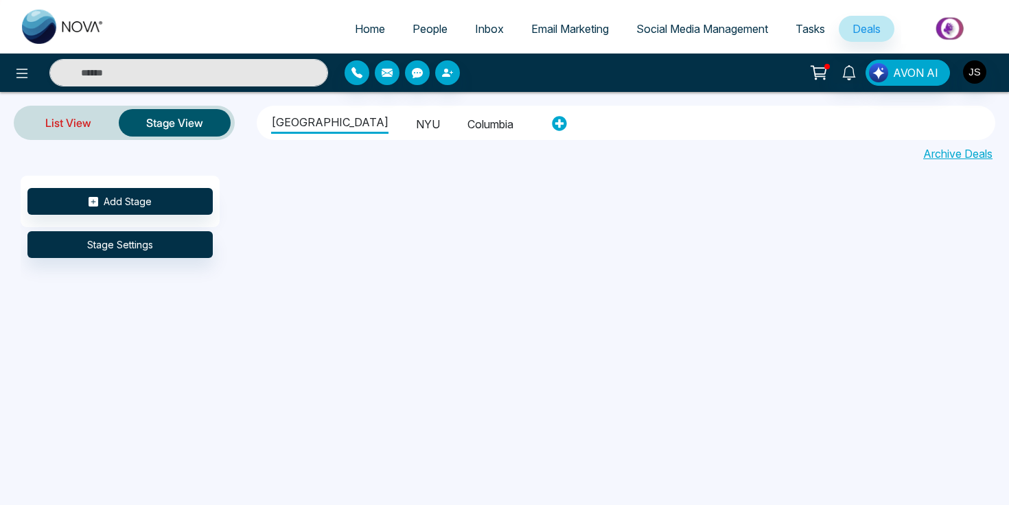
click at [81, 117] on link "List View" at bounding box center [68, 122] width 101 height 33
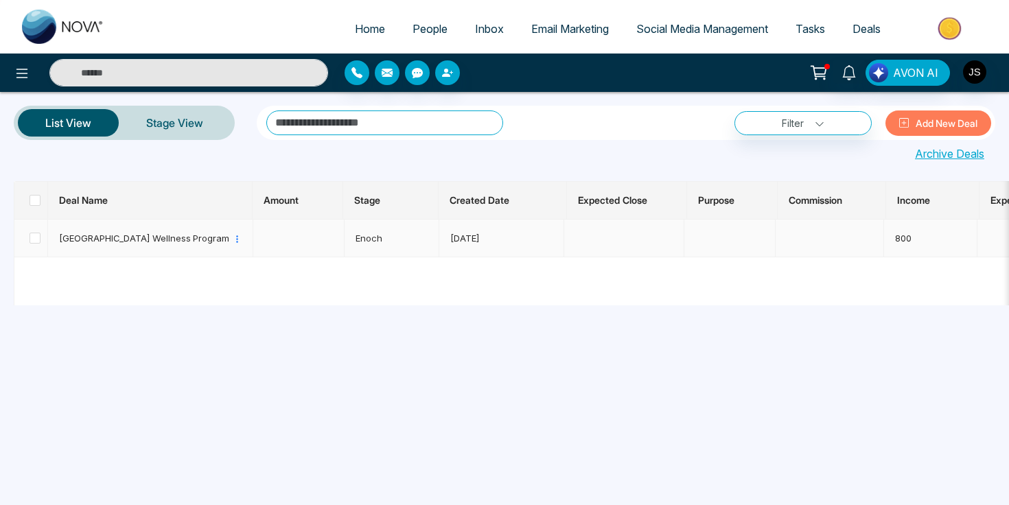
click at [373, 239] on span "Enoch" at bounding box center [368, 238] width 27 height 11
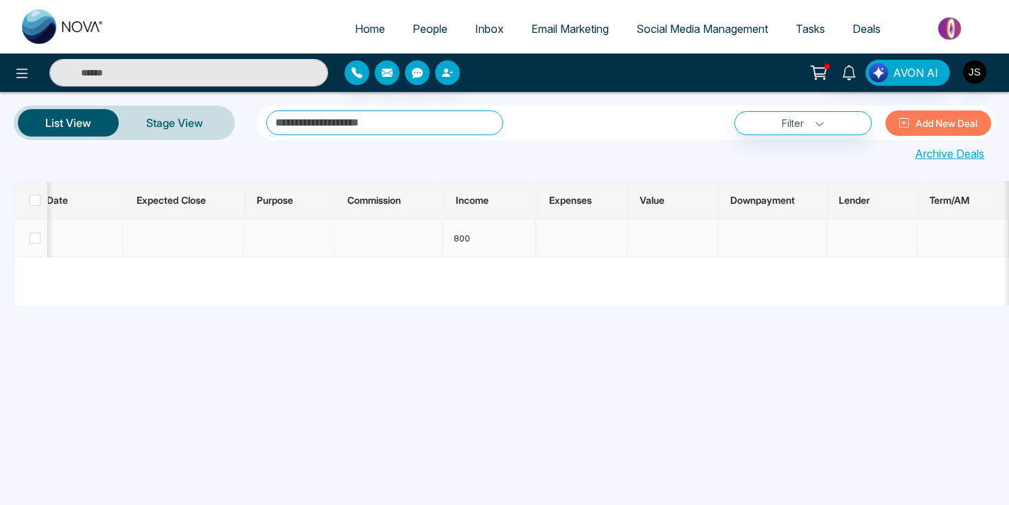
scroll to position [0, 448]
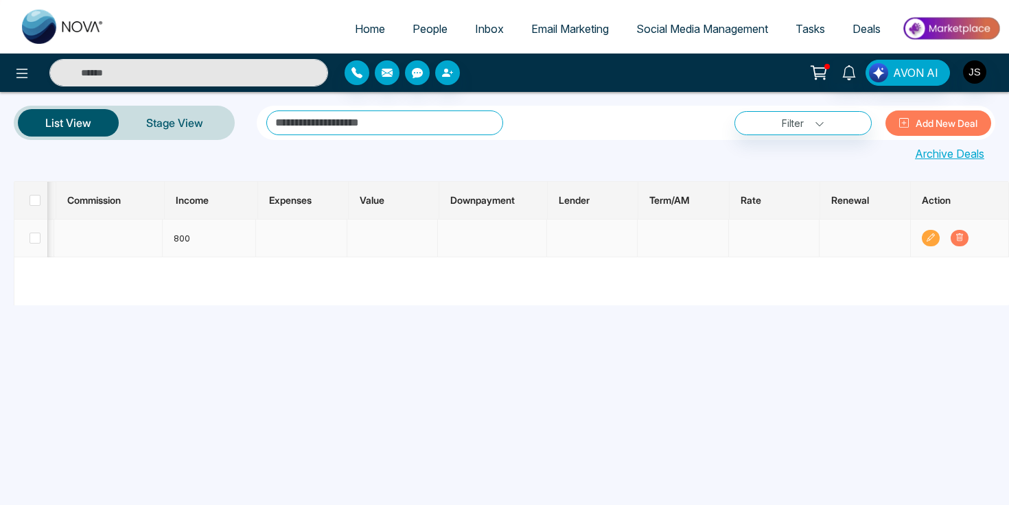
click at [935, 240] on icon at bounding box center [930, 237] width 8 height 8
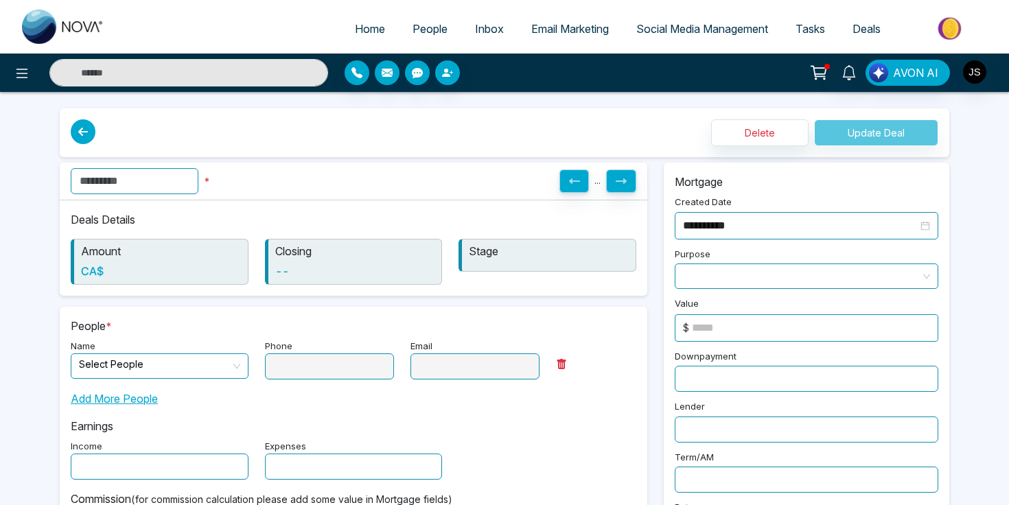
type input "**********"
type input "***"
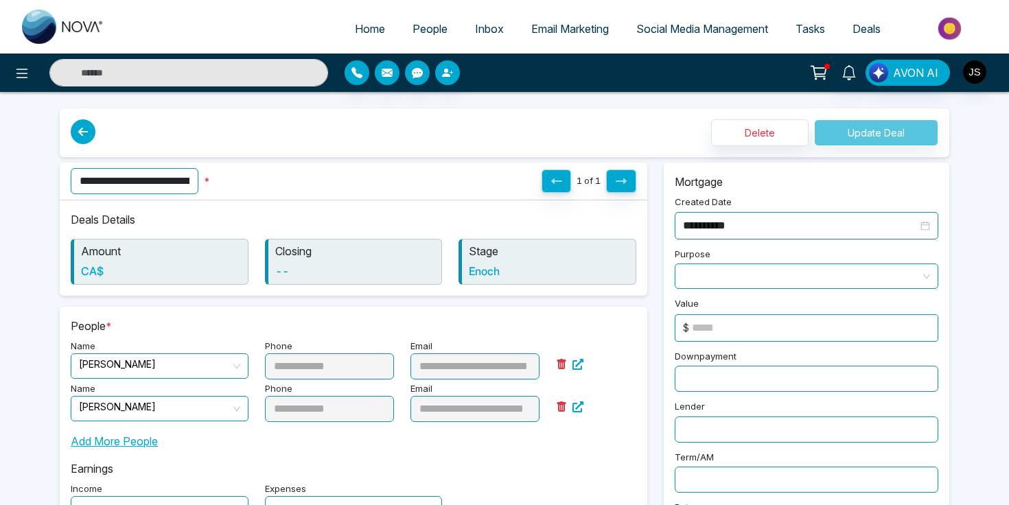
click at [486, 275] on h6 "Enoch" at bounding box center [549, 271] width 160 height 13
click at [486, 257] on p "Stage" at bounding box center [549, 251] width 160 height 16
click at [280, 246] on p "Closing" at bounding box center [355, 251] width 160 height 16
click at [516, 255] on p "Stage" at bounding box center [549, 251] width 160 height 16
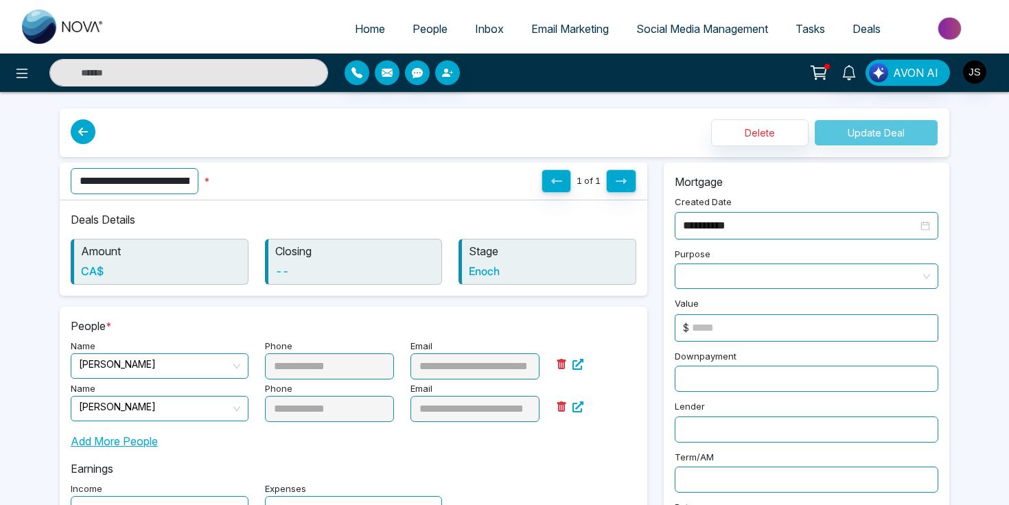
click at [91, 132] on icon at bounding box center [83, 131] width 25 height 25
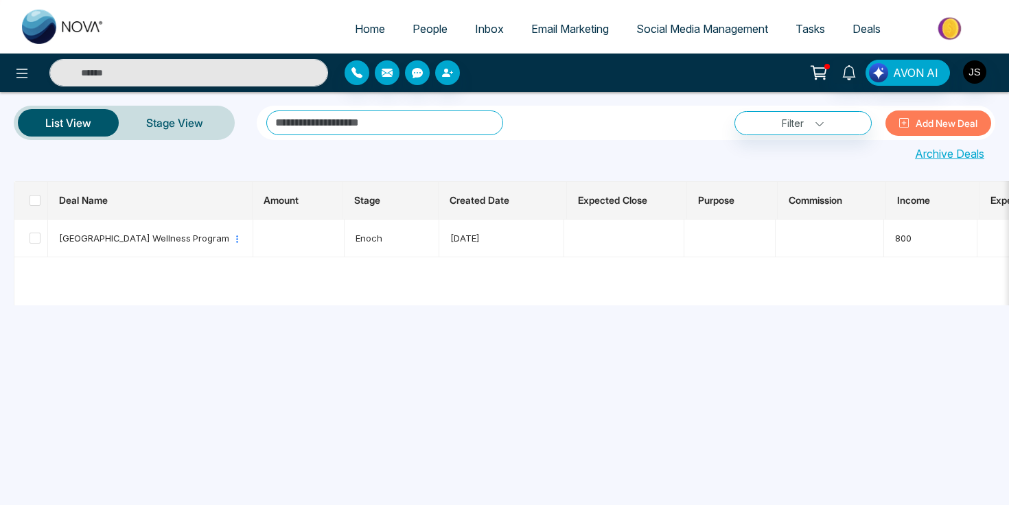
click at [336, 126] on input "text" at bounding box center [384, 122] width 237 height 25
click at [22, 78] on icon at bounding box center [22, 74] width 12 height 10
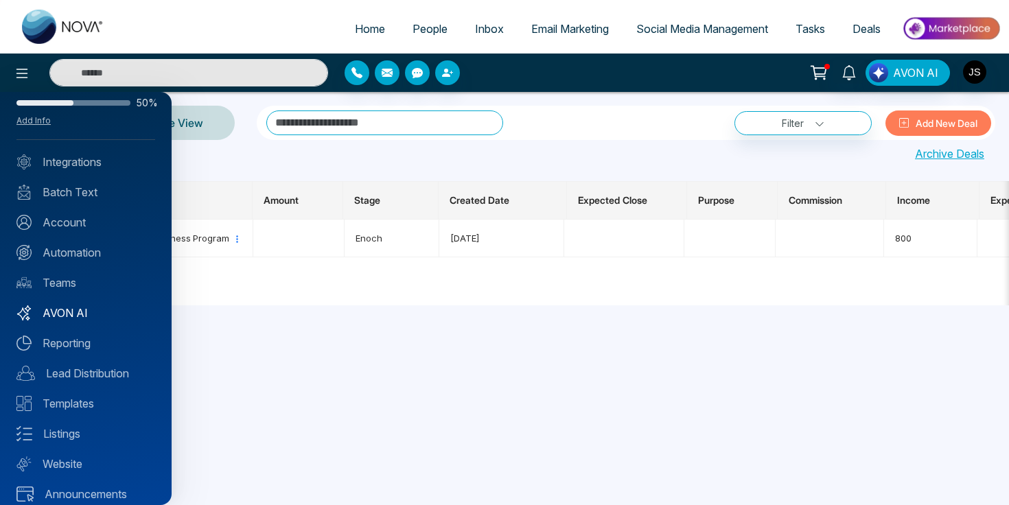
scroll to position [50, 0]
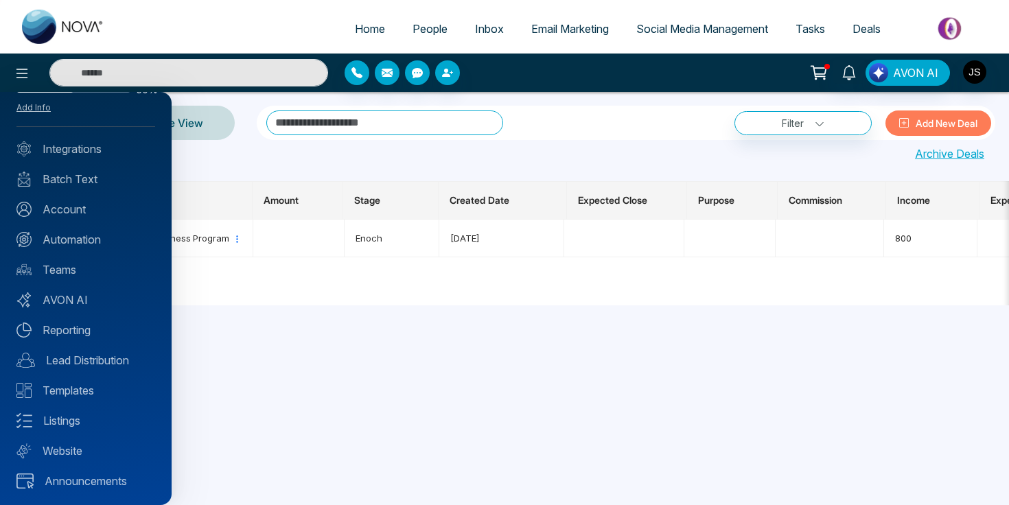
click at [207, 73] on div at bounding box center [504, 252] width 1009 height 505
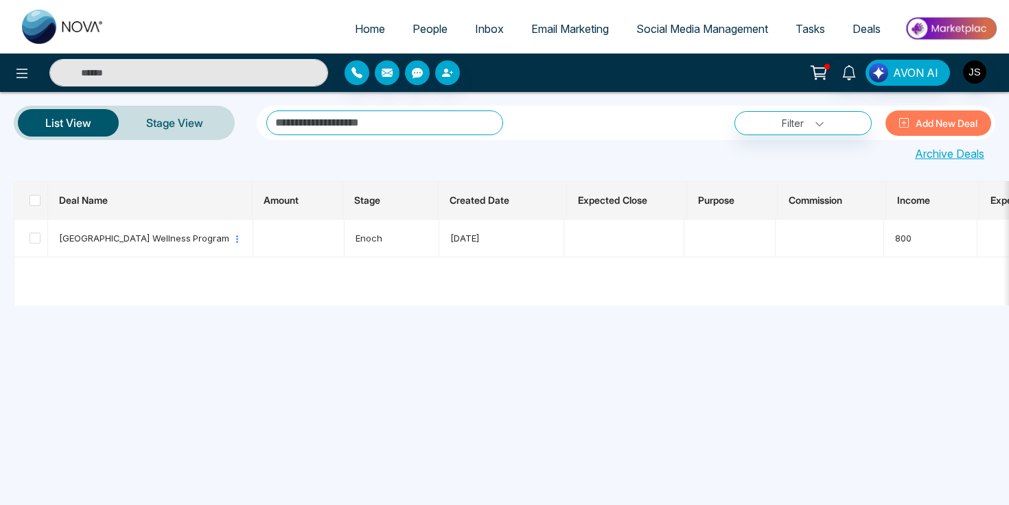
click at [869, 25] on span "Deals" at bounding box center [866, 29] width 28 height 14
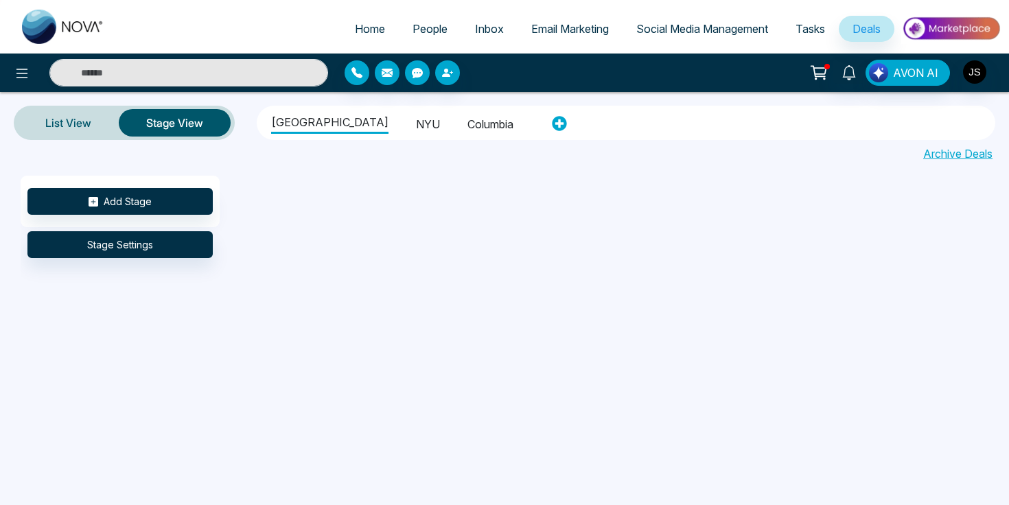
click at [171, 128] on button "Stage View" at bounding box center [175, 122] width 112 height 27
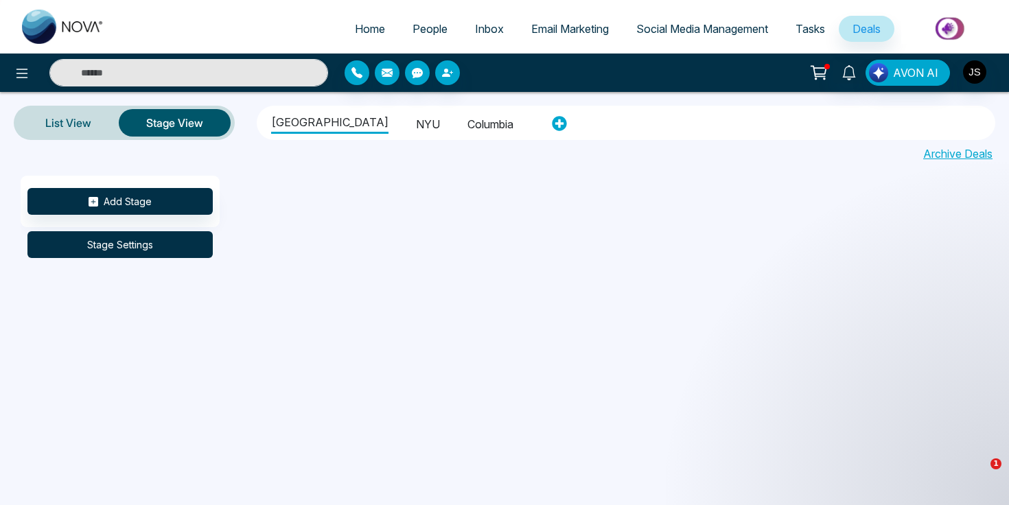
click at [155, 240] on button "Stage Settings" at bounding box center [119, 244] width 185 height 27
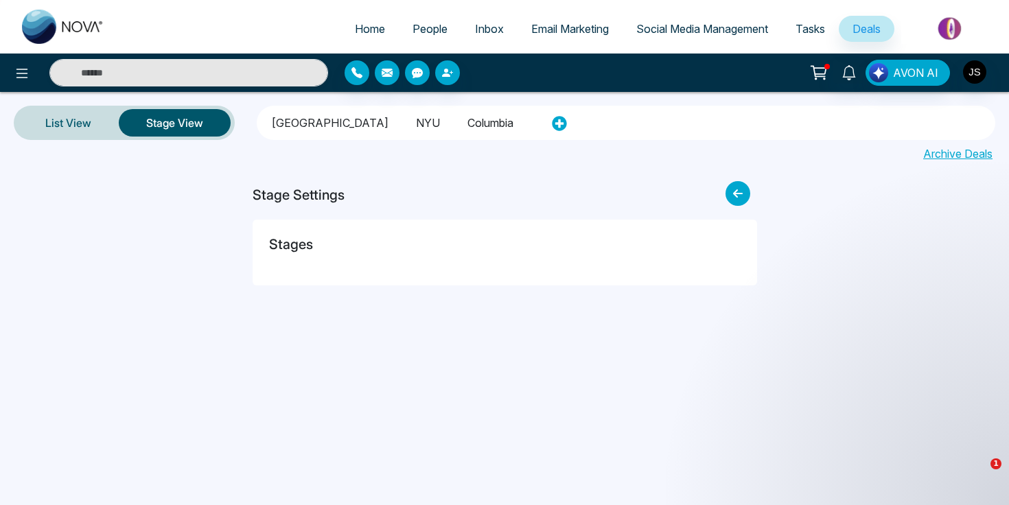
click at [343, 255] on div "Stages" at bounding box center [504, 252] width 471 height 33
click at [303, 248] on h5 "Stages" at bounding box center [291, 244] width 44 height 16
click at [742, 196] on icon at bounding box center [737, 193] width 25 height 25
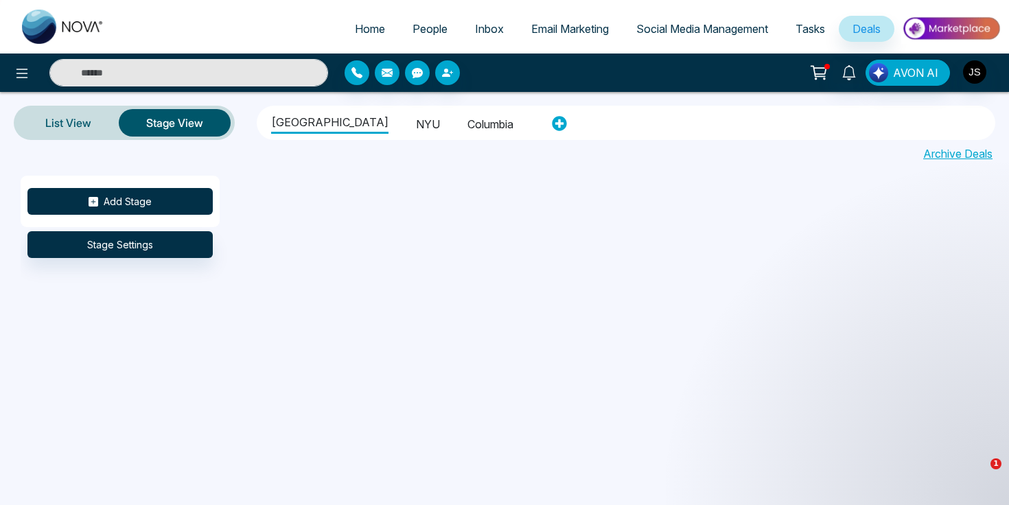
click at [106, 211] on button "Add Stage" at bounding box center [119, 201] width 185 height 27
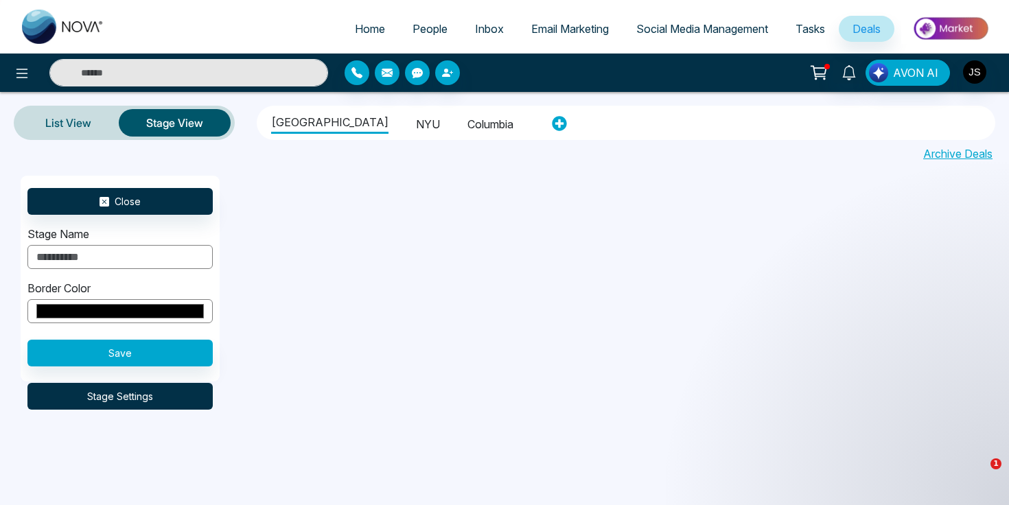
click at [93, 397] on button "Stage Settings" at bounding box center [119, 396] width 185 height 27
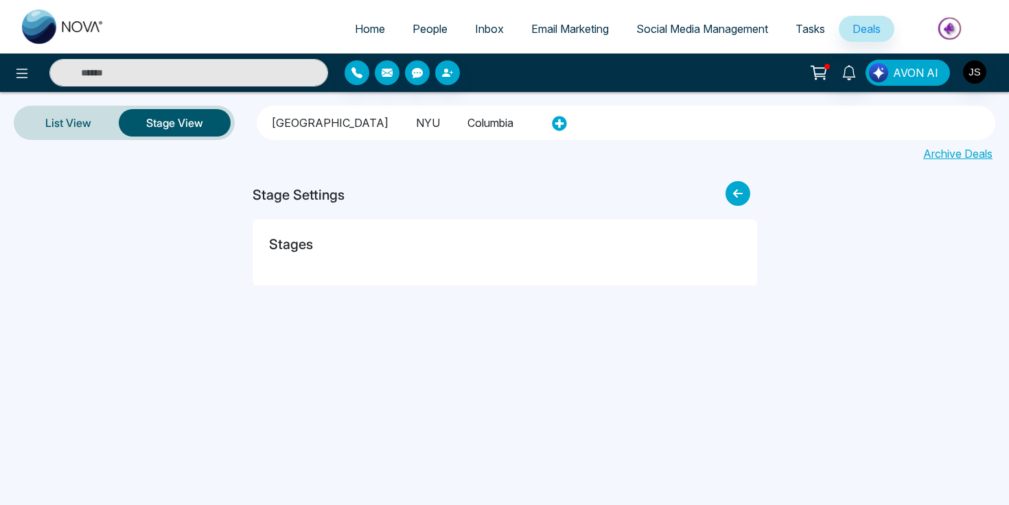
click at [887, 73] on img "button" at bounding box center [878, 72] width 19 height 19
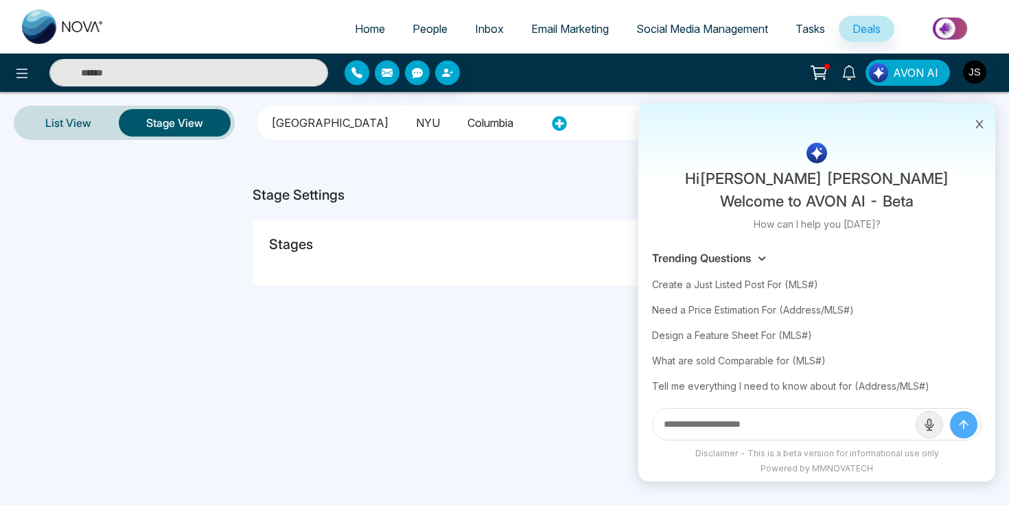
click at [978, 120] on icon at bounding box center [979, 124] width 10 height 10
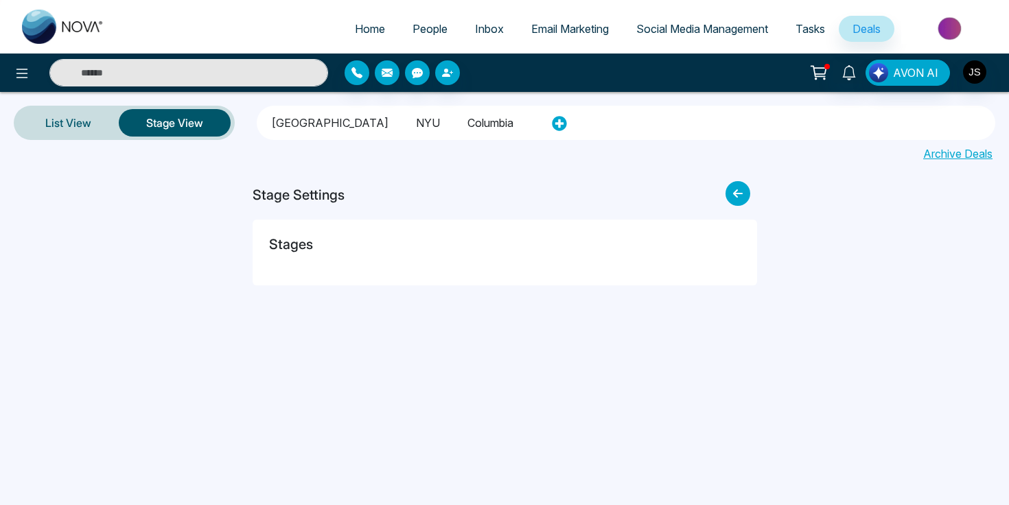
click at [828, 71] on icon at bounding box center [818, 72] width 19 height 19
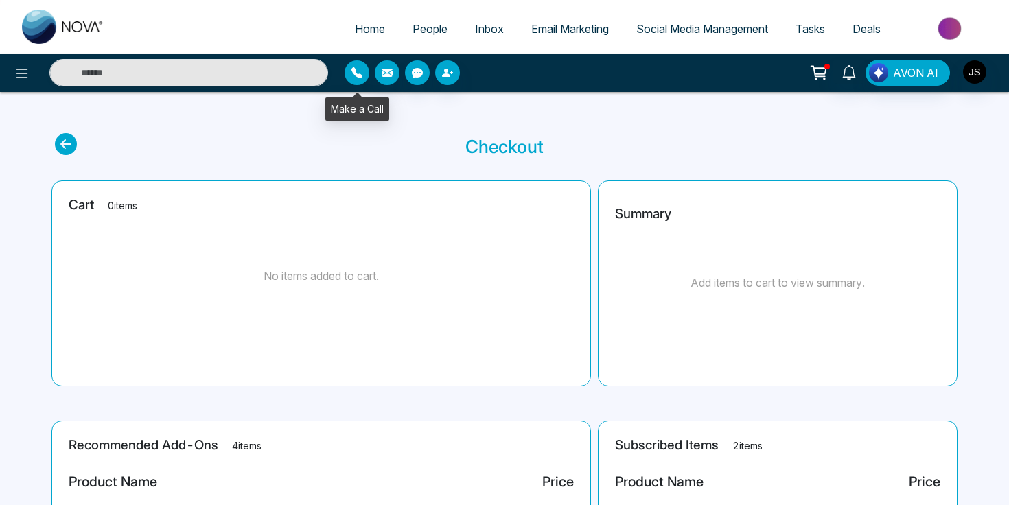
click at [353, 75] on icon "button" at bounding box center [356, 72] width 11 height 11
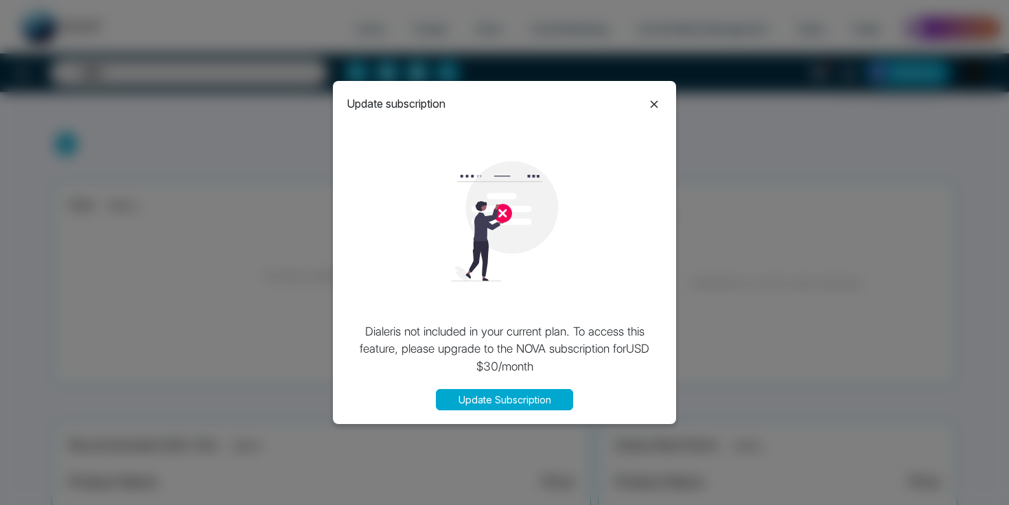
click at [653, 102] on icon at bounding box center [654, 104] width 16 height 16
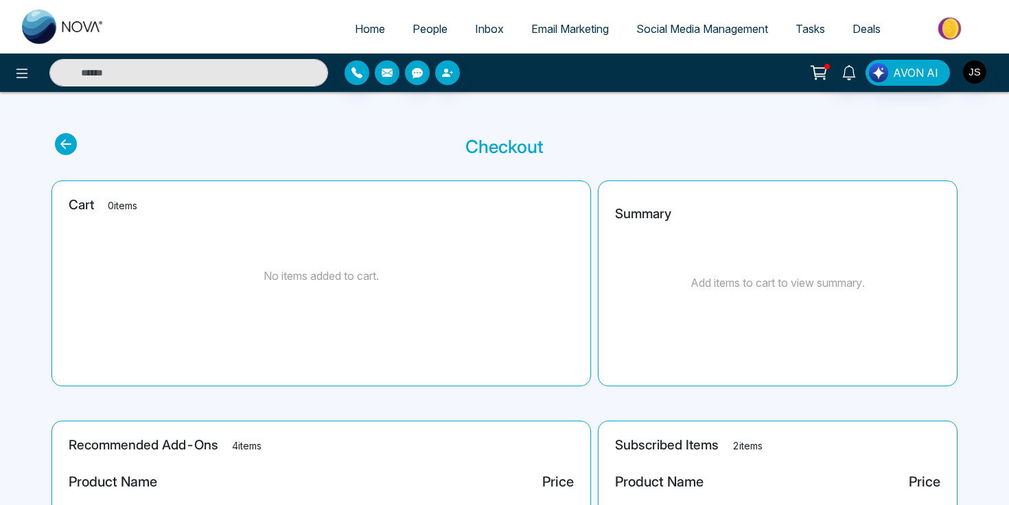
click at [397, 75] on button "button" at bounding box center [387, 72] width 25 height 25
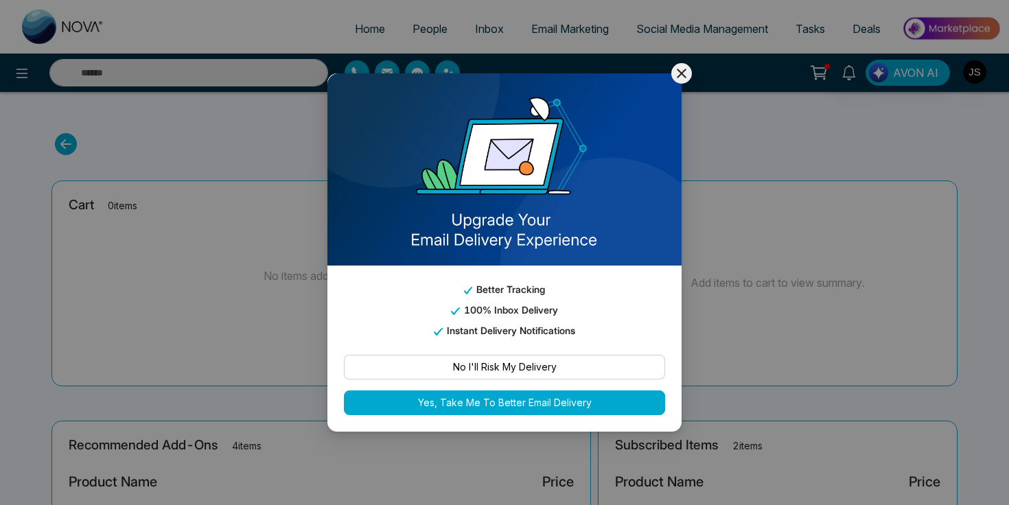
click at [521, 403] on button "Yes, Take Me To Better Email Delivery" at bounding box center [504, 402] width 321 height 25
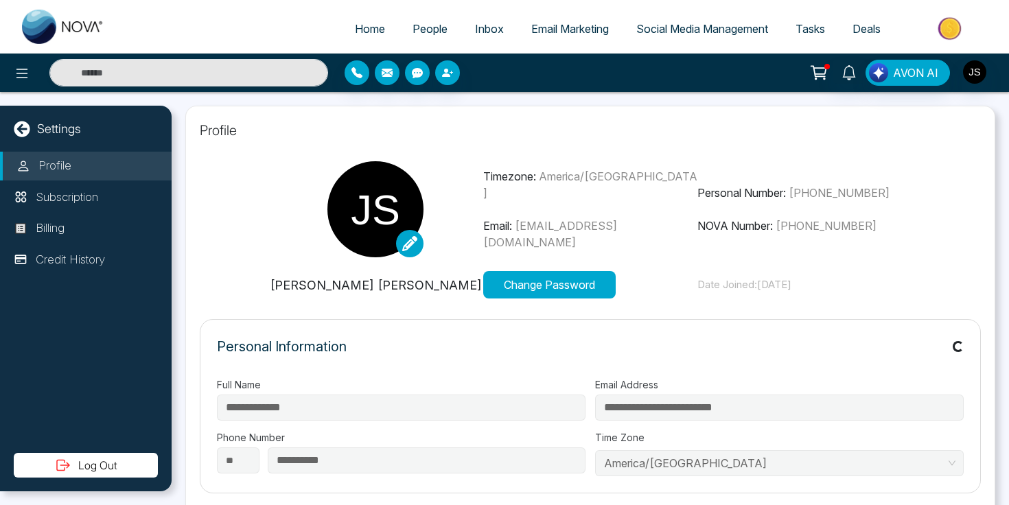
type input "**********"
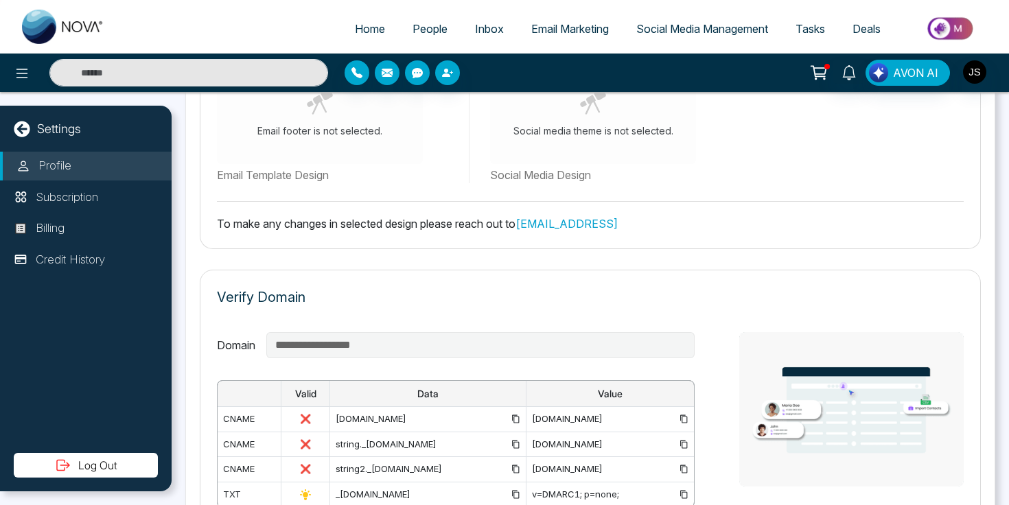
scroll to position [1032, 0]
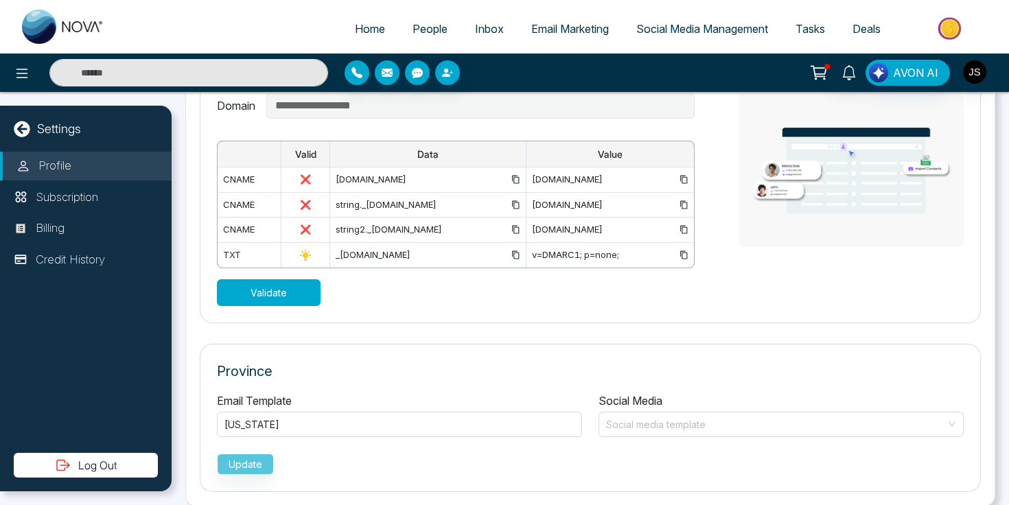
click at [292, 294] on button "Validate" at bounding box center [269, 292] width 104 height 27
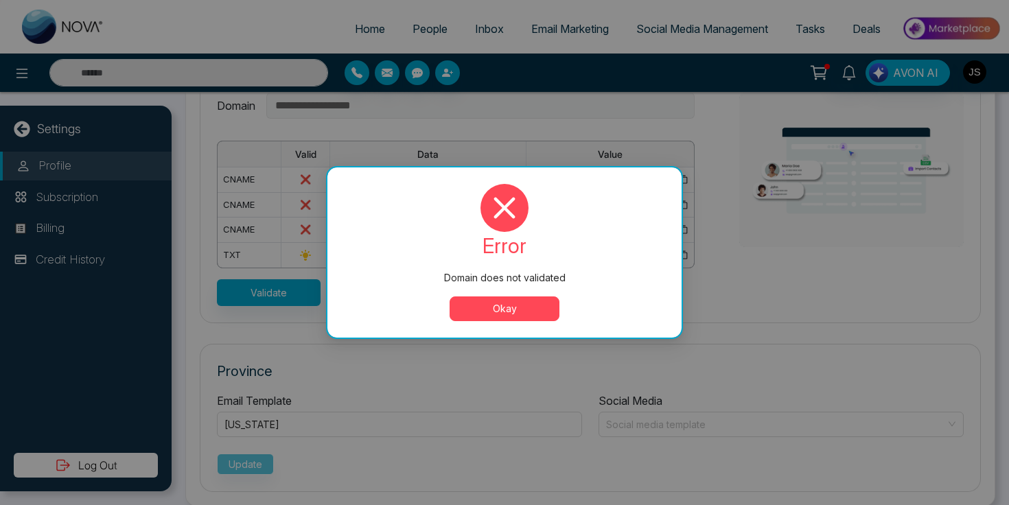
click at [484, 312] on button "Okay" at bounding box center [504, 308] width 110 height 25
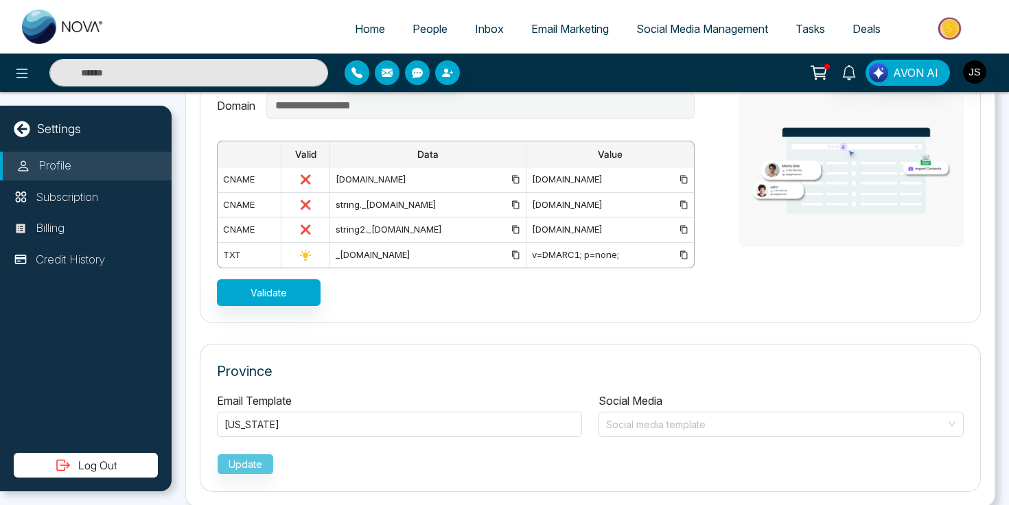
click at [570, 239] on td "[DOMAIN_NAME]" at bounding box center [609, 230] width 167 height 25
click at [561, 248] on div "v=DMARC1; p=none;" at bounding box center [610, 255] width 156 height 14
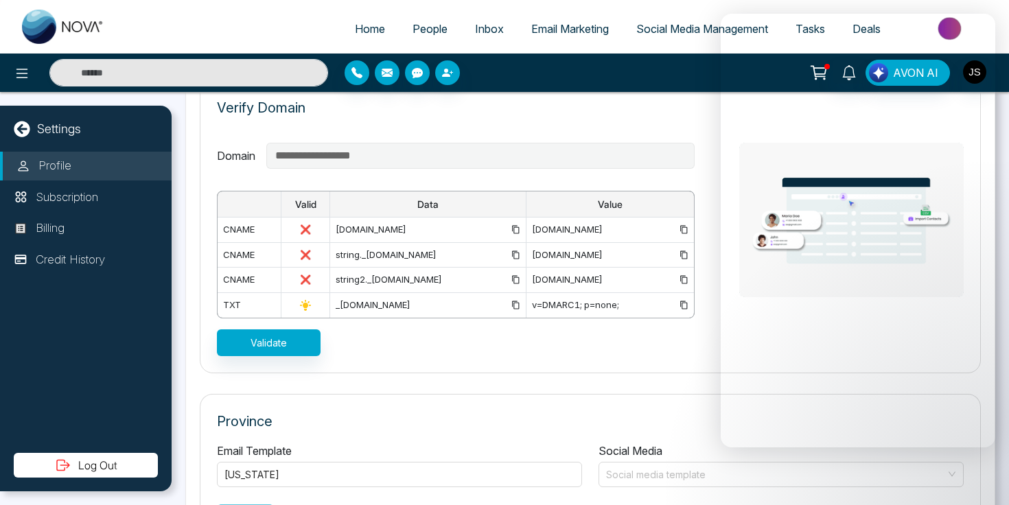
scroll to position [0, 40]
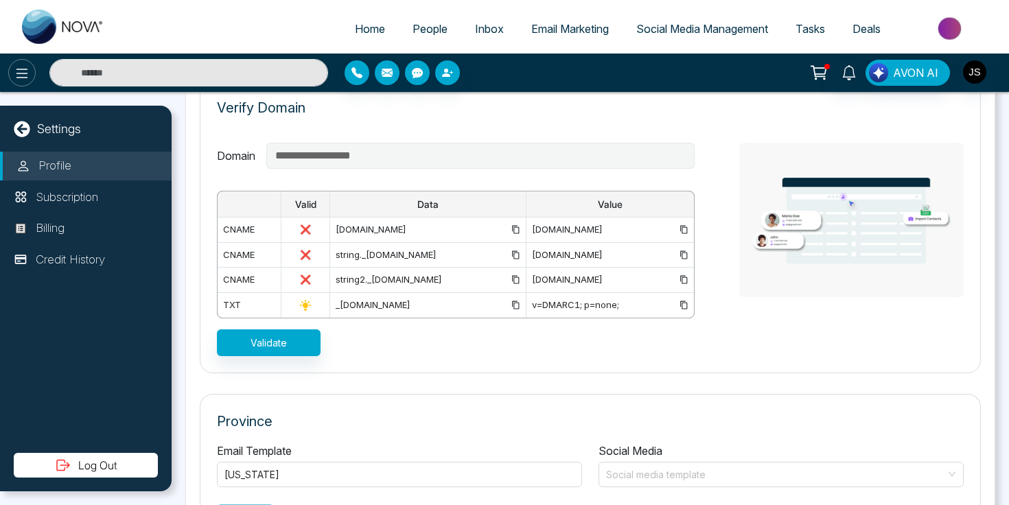
click at [14, 75] on icon at bounding box center [22, 73] width 16 height 16
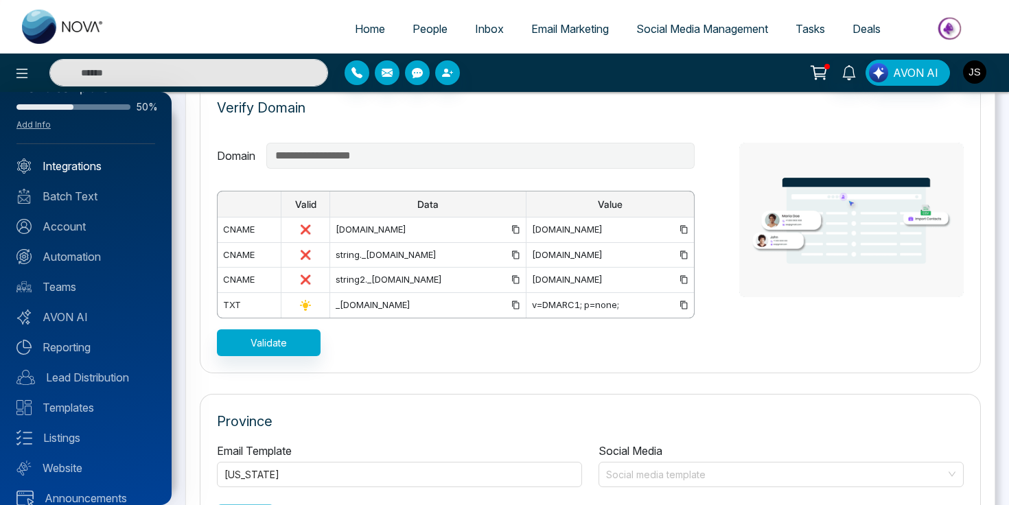
scroll to position [50, 0]
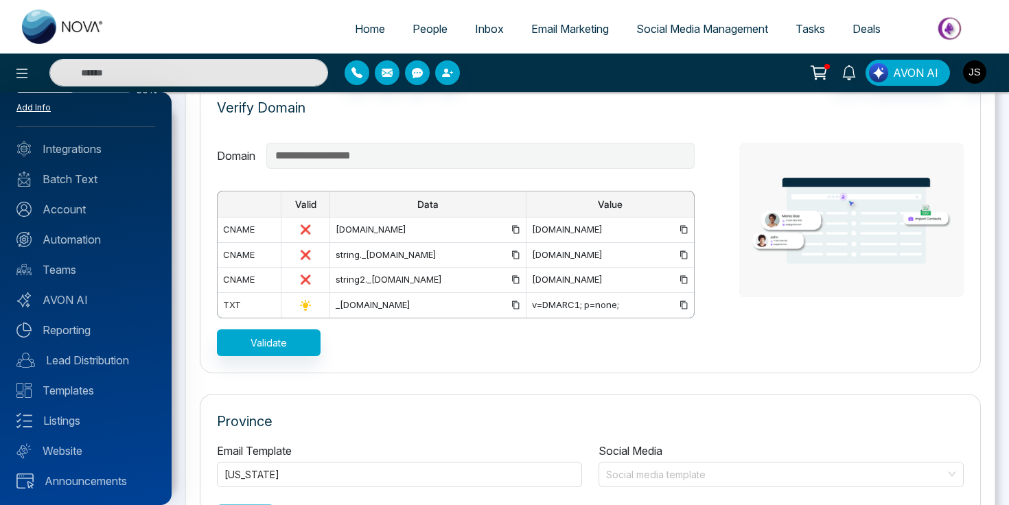
click at [33, 109] on link "Add Info" at bounding box center [33, 107] width 34 height 10
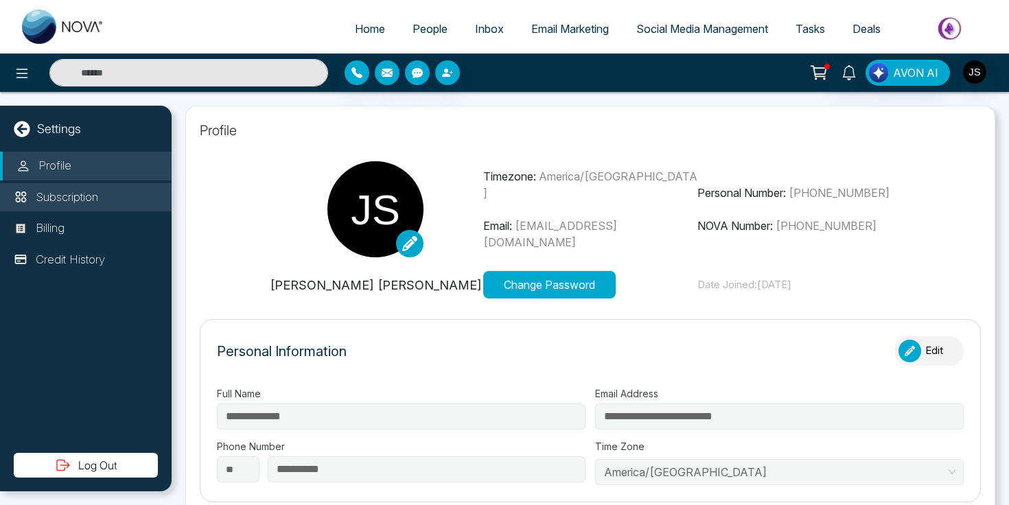
type input "**********"
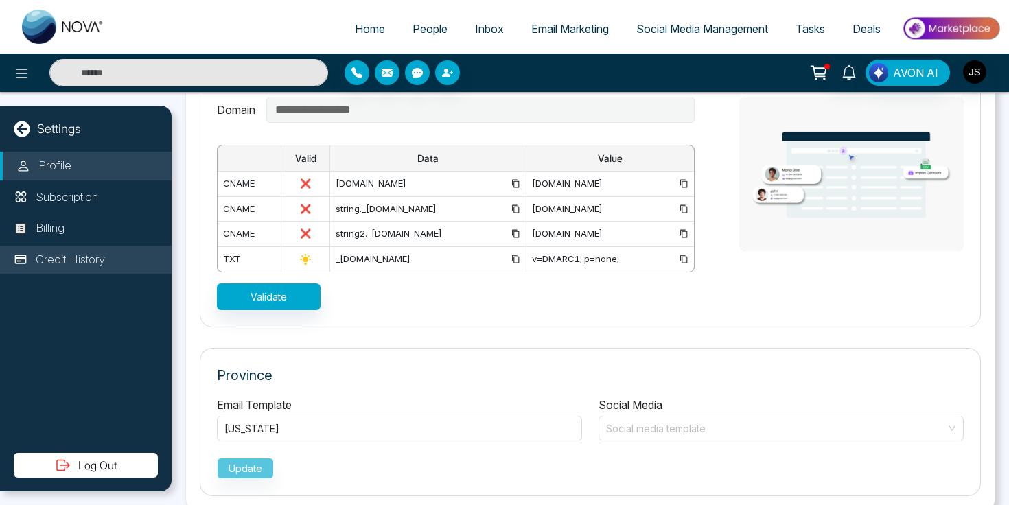
scroll to position [1032, 0]
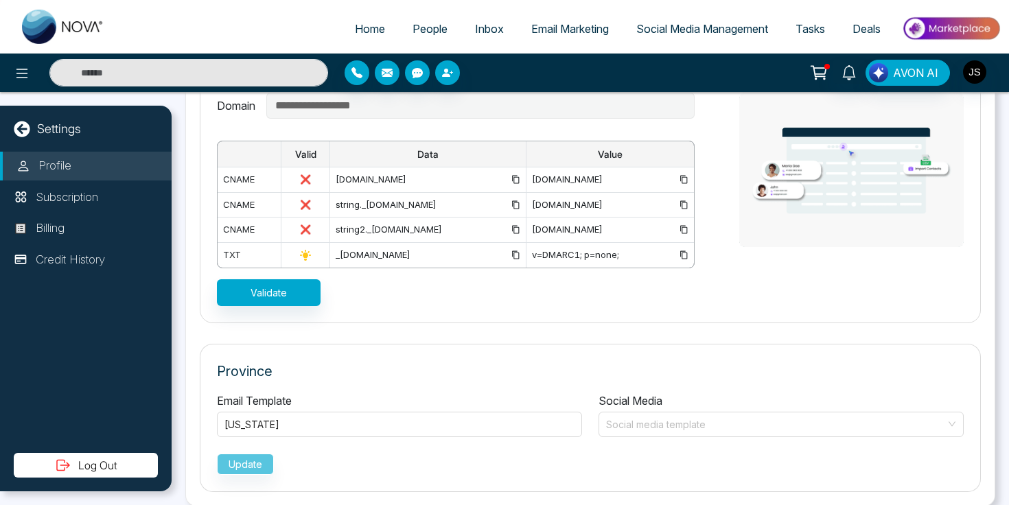
click at [55, 169] on p "Profile" at bounding box center [54, 166] width 33 height 18
click at [29, 131] on icon at bounding box center [22, 129] width 16 height 16
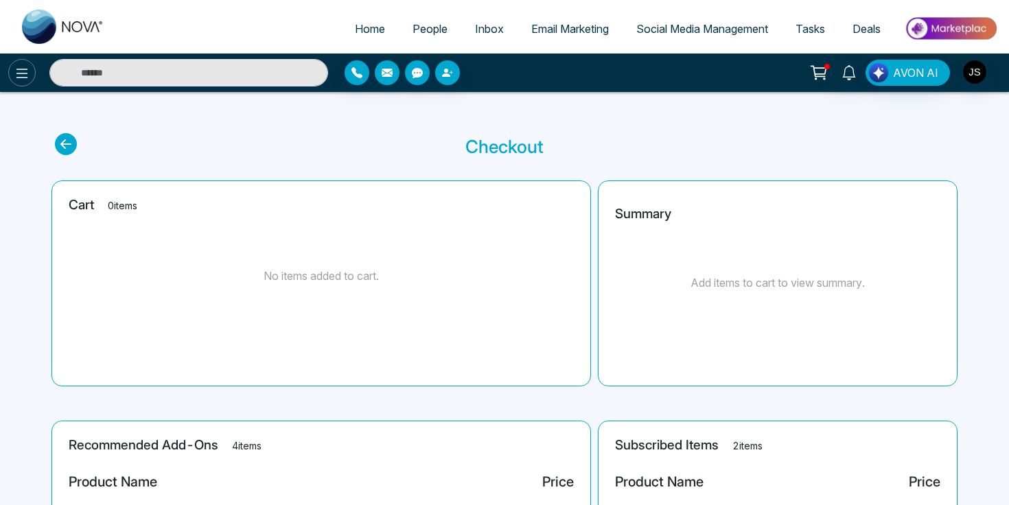
click at [25, 83] on button at bounding box center [21, 72] width 27 height 27
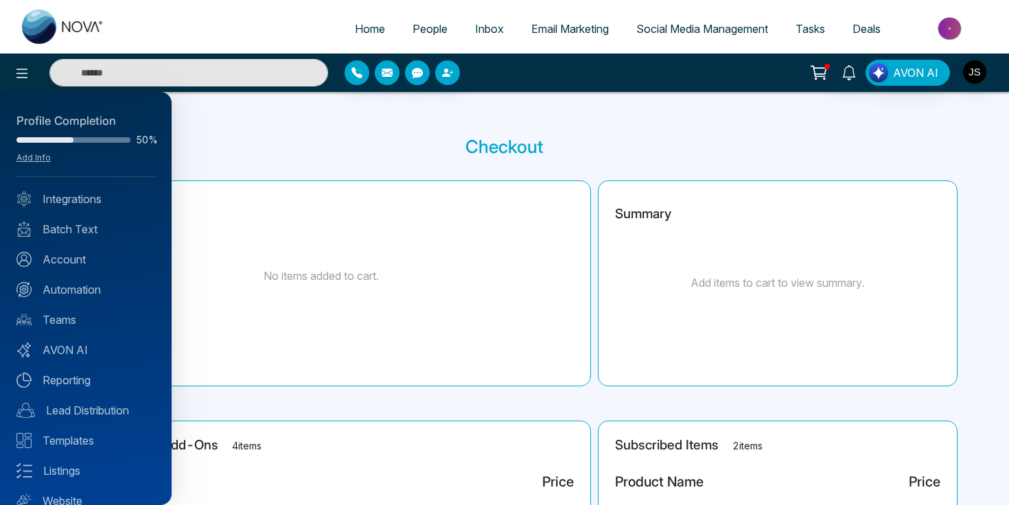
click at [49, 142] on div at bounding box center [85, 139] width 139 height 15
click at [46, 160] on link "Add Info" at bounding box center [33, 157] width 34 height 10
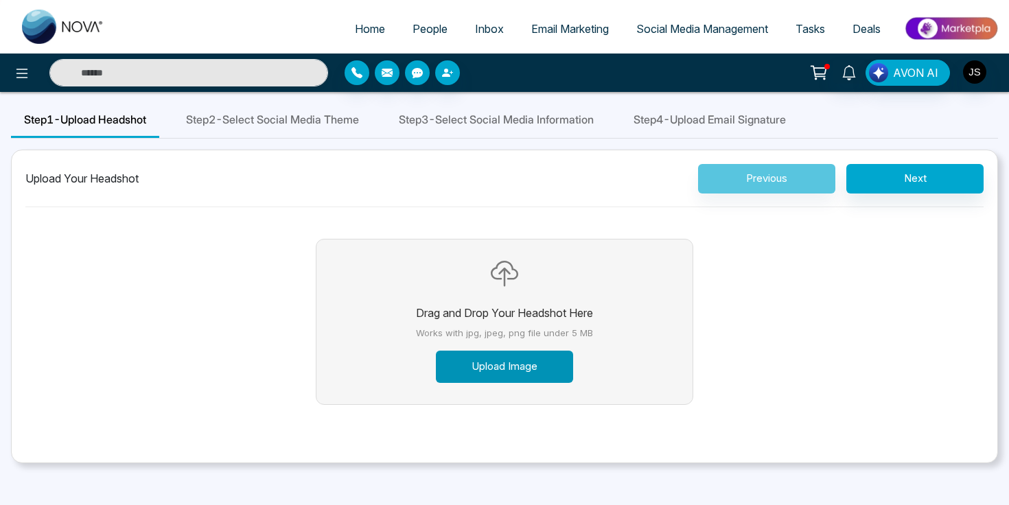
click at [498, 373] on button "Upload Image" at bounding box center [504, 367] width 137 height 32
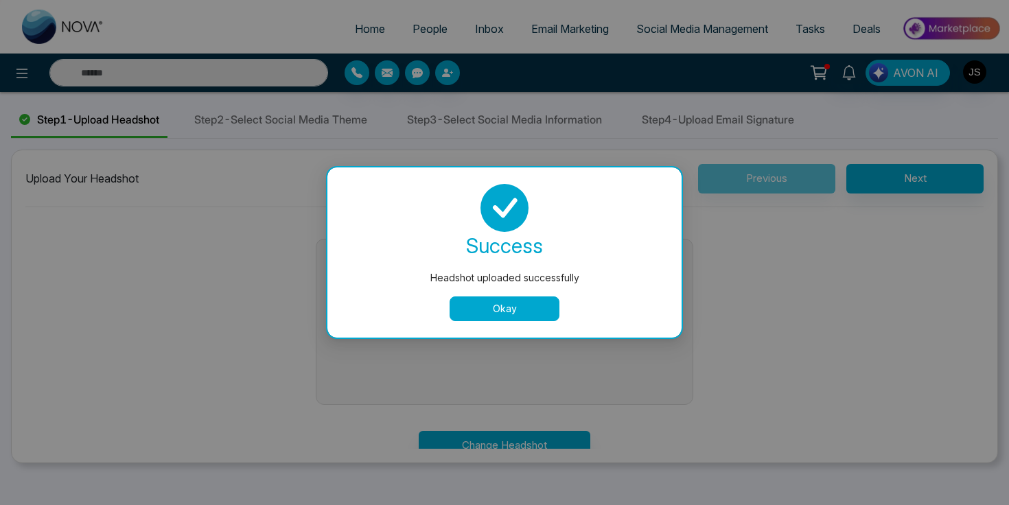
click at [469, 316] on button "Okay" at bounding box center [504, 308] width 110 height 25
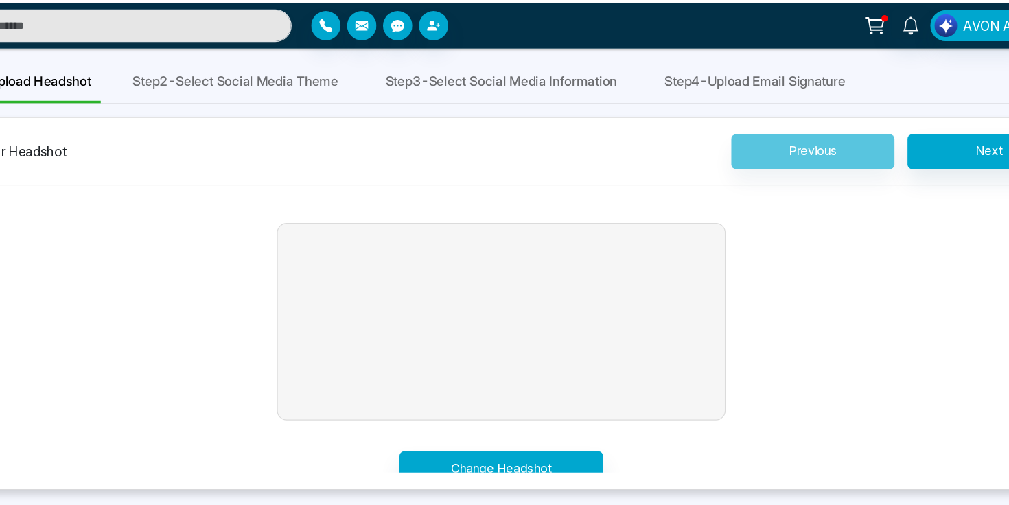
click at [521, 321] on button "Drag and Drop Your Headshot Here Works with jpg, jpeg, png file under 5 MB Uplo…" at bounding box center [505, 321] width 220 height 165
drag, startPoint x: 600, startPoint y: 378, endPoint x: 767, endPoint y: 314, distance: 179.2
click at [768, 314] on div "Drag and Drop Your Headshot Here Works with jpg, jpeg, png file under 5 MB Uplo…" at bounding box center [504, 342] width 958 height 248
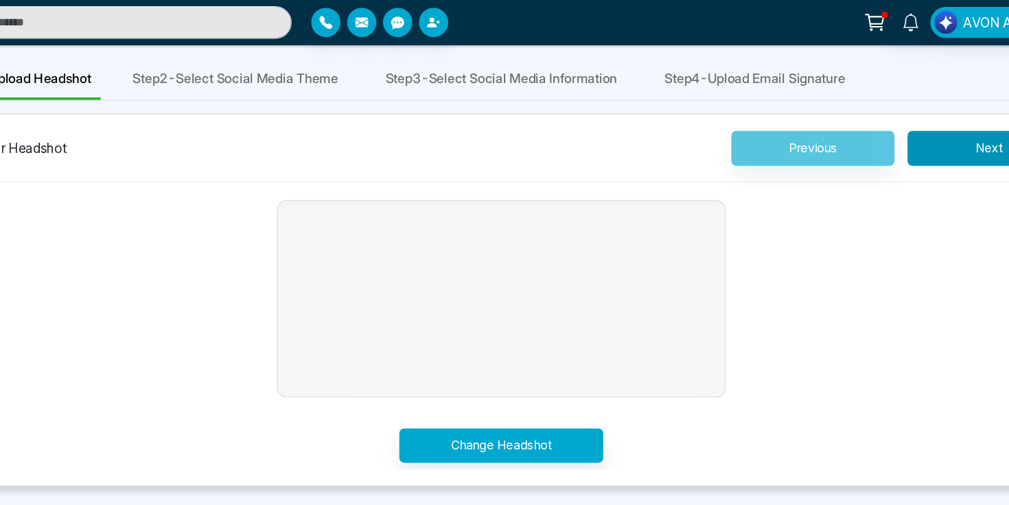
click at [893, 185] on button "Next" at bounding box center [914, 179] width 137 height 30
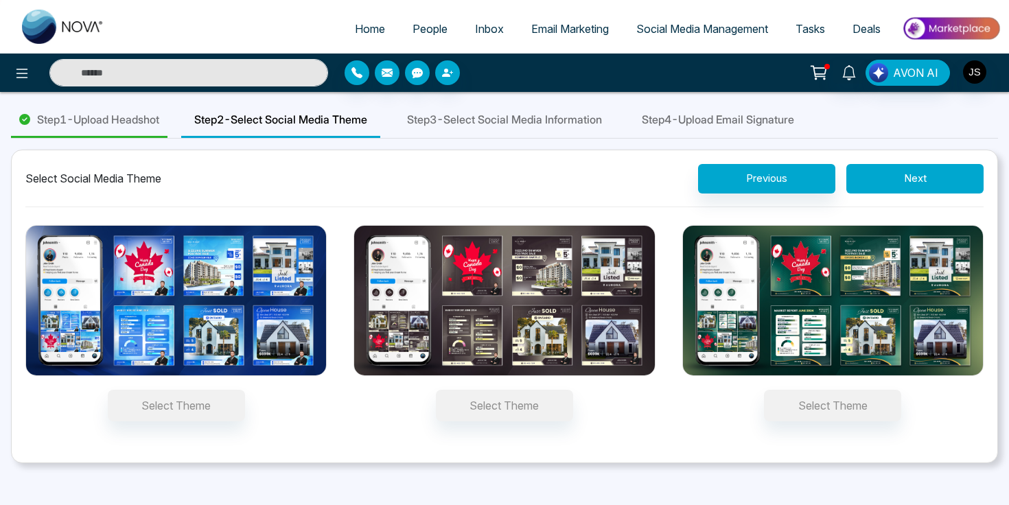
scroll to position [21, 0]
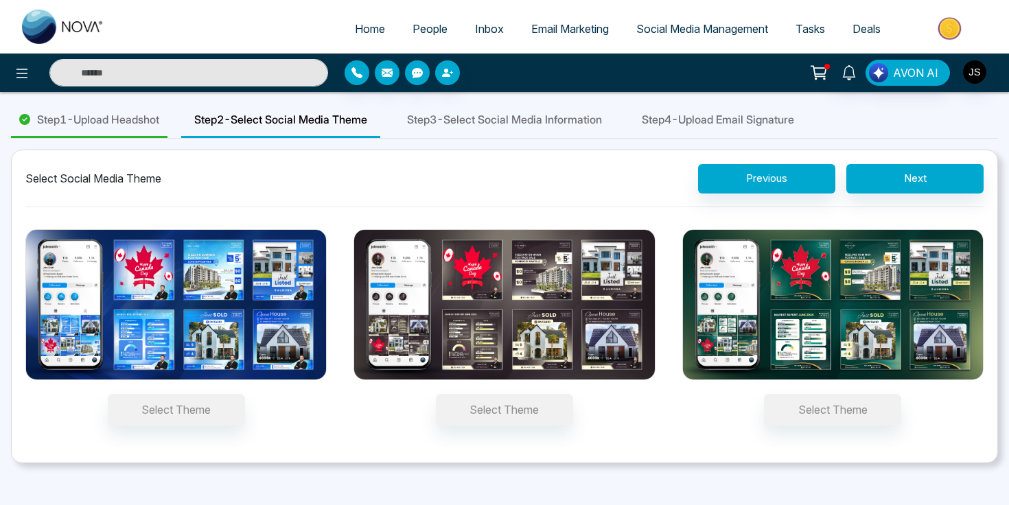
click at [502, 362] on img at bounding box center [503, 304] width 301 height 151
click at [502, 394] on button "Select Theme" at bounding box center [504, 410] width 137 height 32
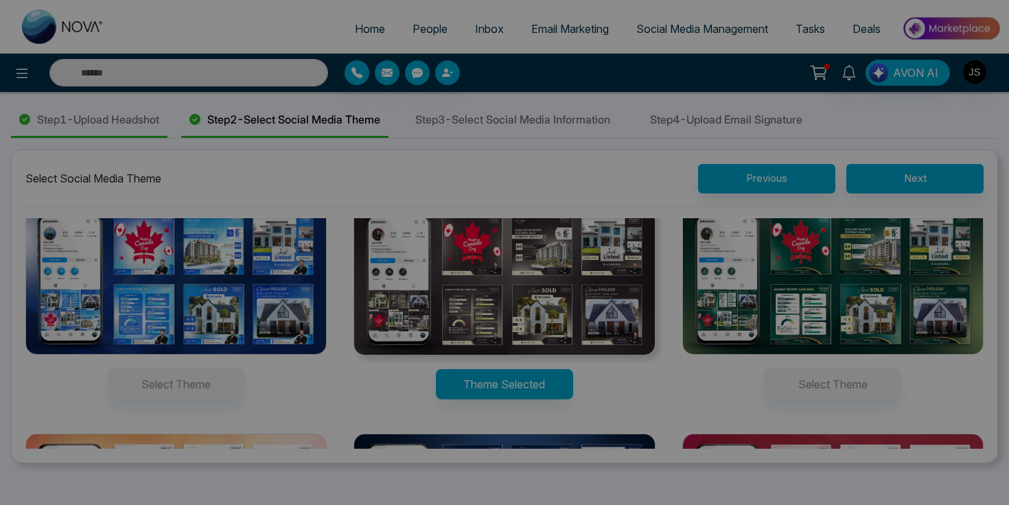
scroll to position [0, 0]
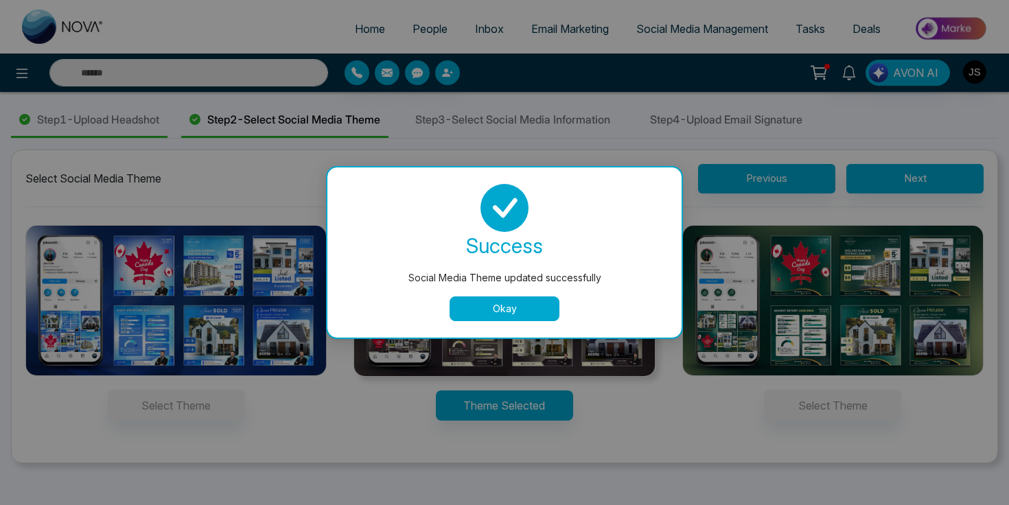
click at [467, 301] on button "Okay" at bounding box center [504, 308] width 110 height 25
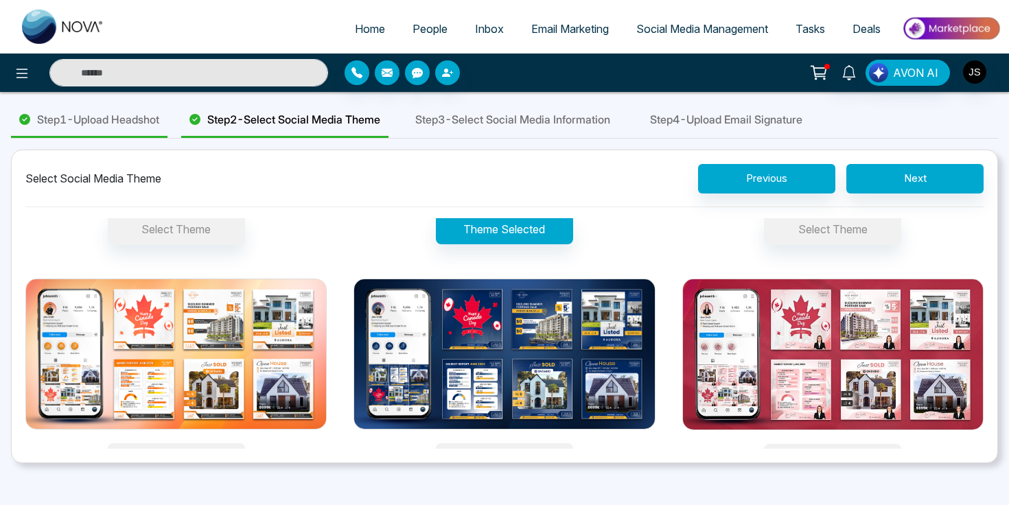
scroll to position [203, 0]
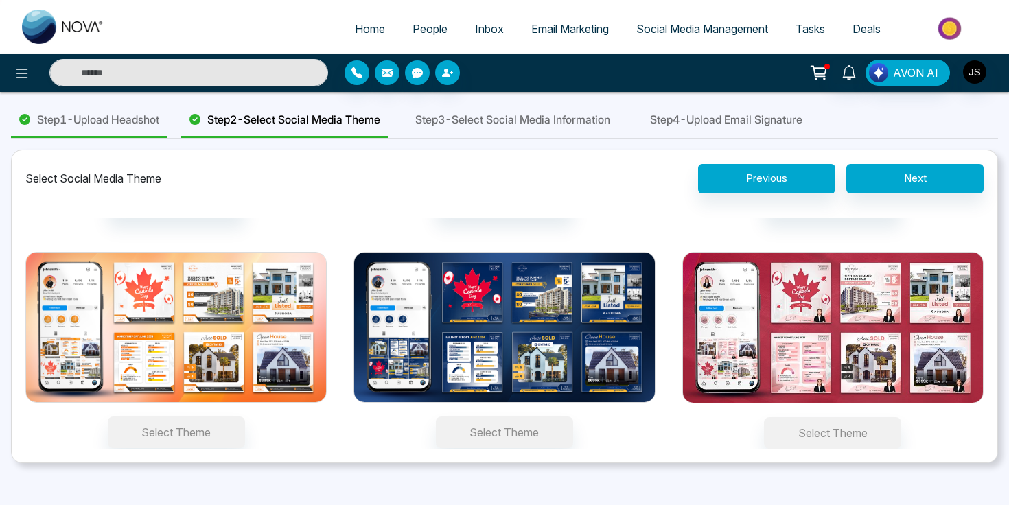
click at [550, 301] on img at bounding box center [503, 327] width 301 height 151
click at [550, 417] on button "Select Theme" at bounding box center [504, 433] width 137 height 32
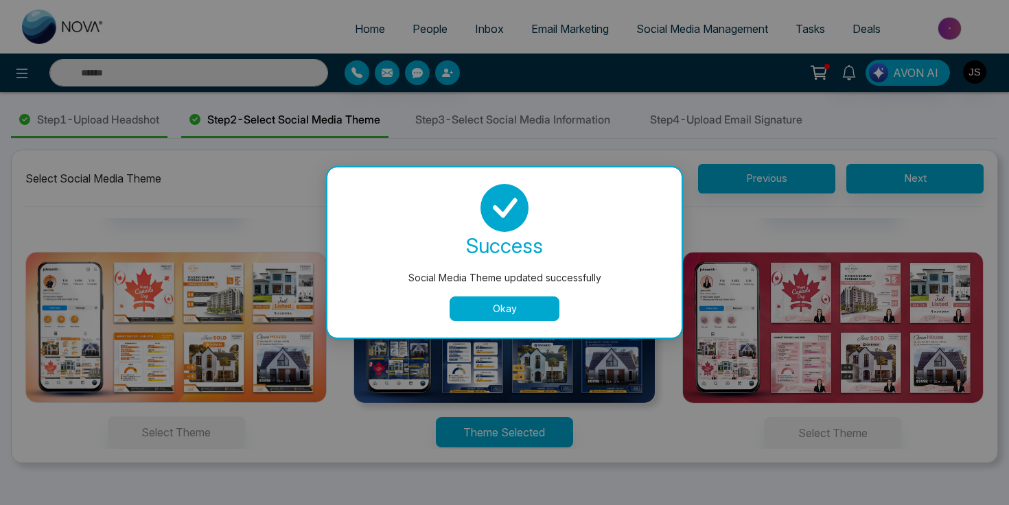
click at [522, 305] on button "Okay" at bounding box center [504, 308] width 110 height 25
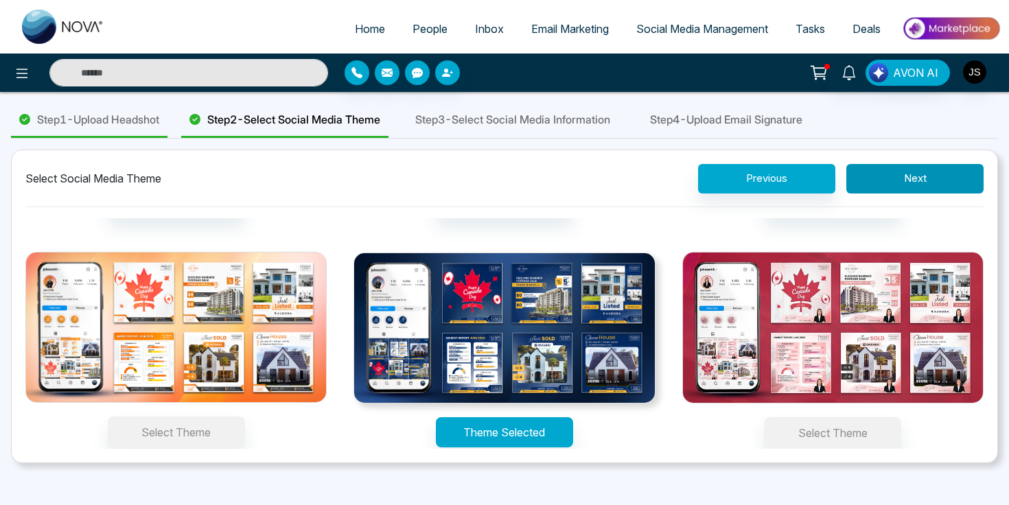
click at [867, 184] on button "Next" at bounding box center [914, 179] width 137 height 30
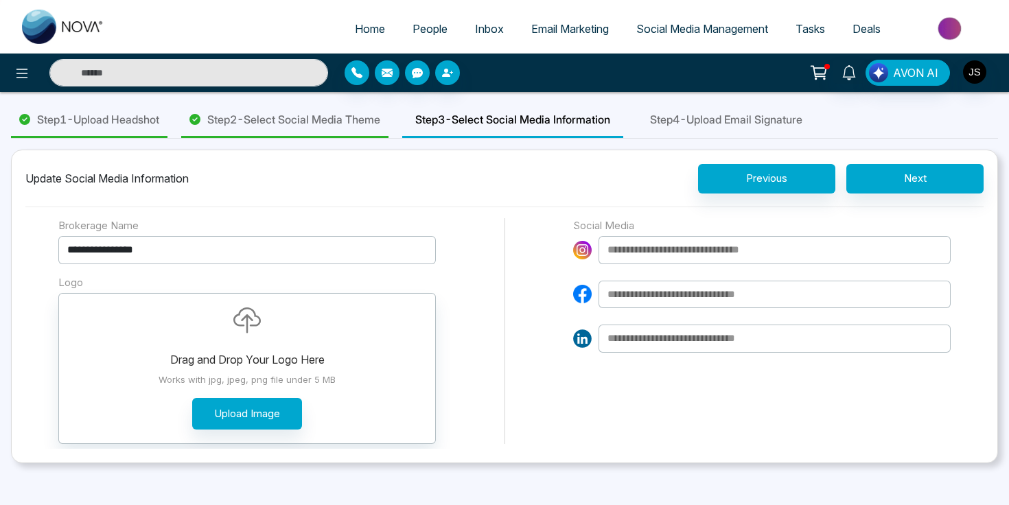
click at [701, 255] on input at bounding box center [774, 250] width 352 height 28
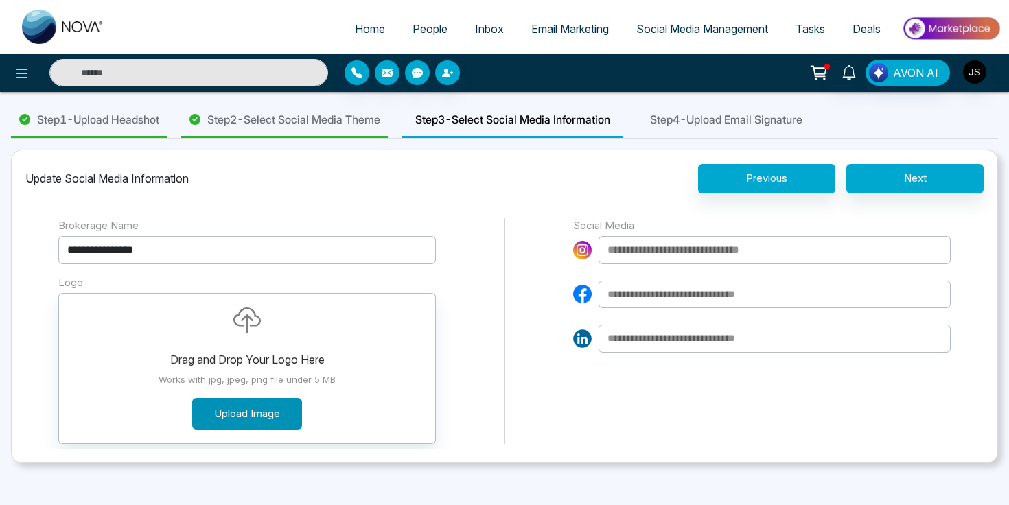
click at [301, 409] on button "Upload Image" at bounding box center [247, 414] width 110 height 32
